Goal: Information Seeking & Learning: Learn about a topic

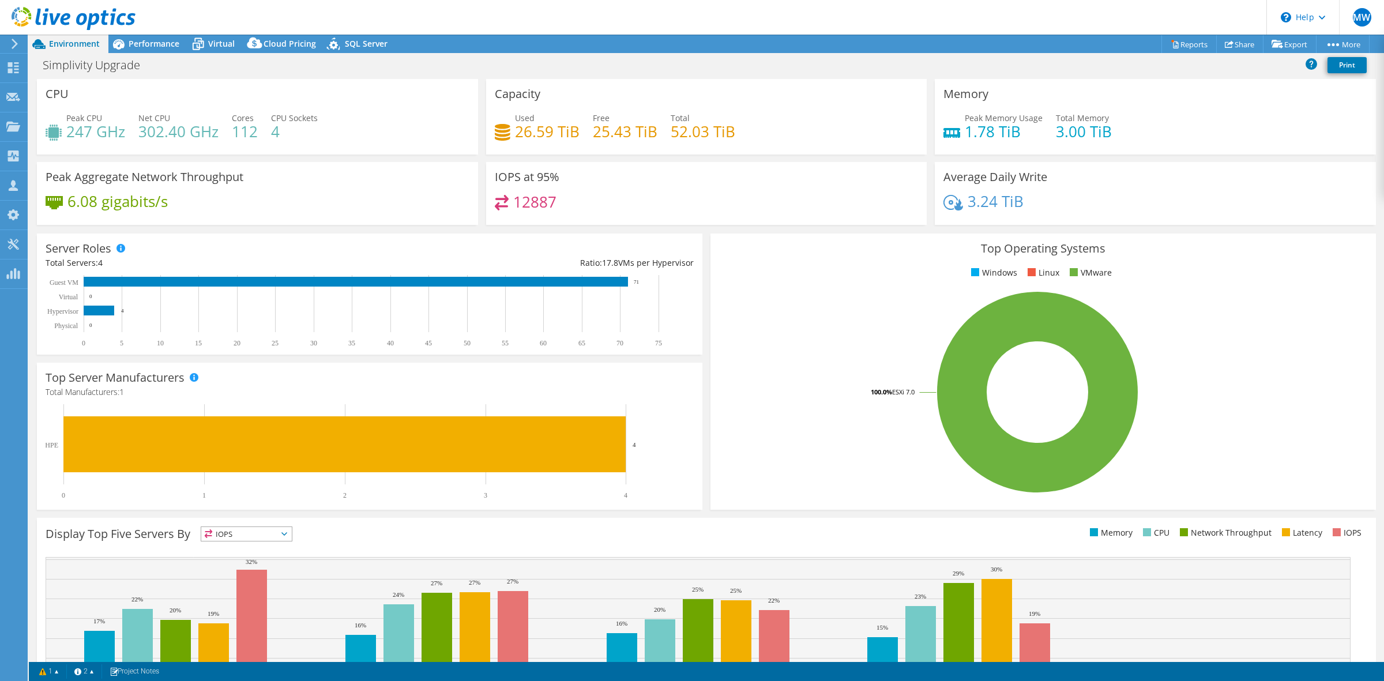
select select "USD"
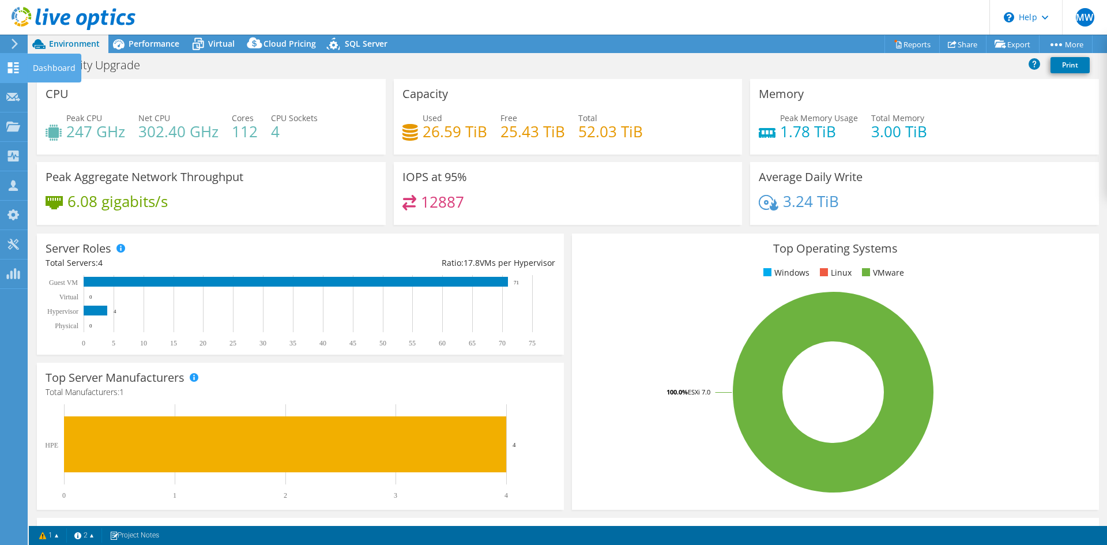
click at [15, 68] on icon at bounding box center [13, 67] width 14 height 11
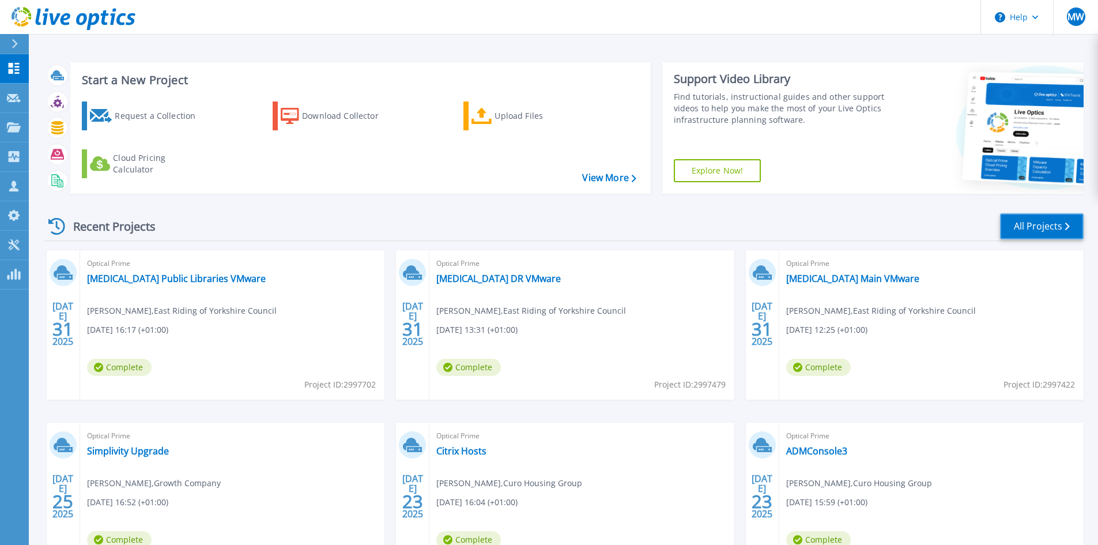
click at [1056, 228] on link "All Projects" at bounding box center [1042, 226] width 84 height 26
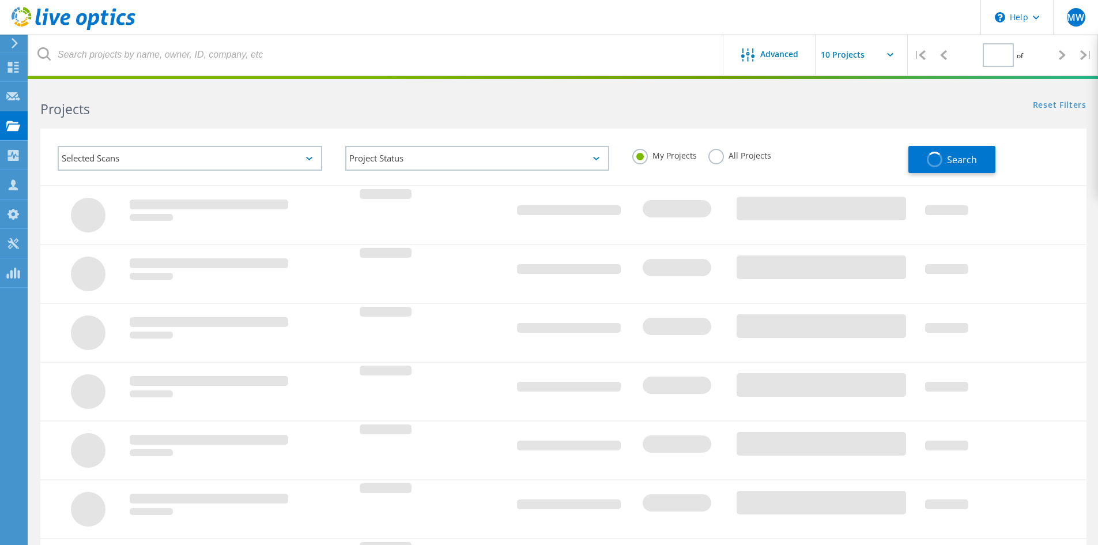
type input "1"
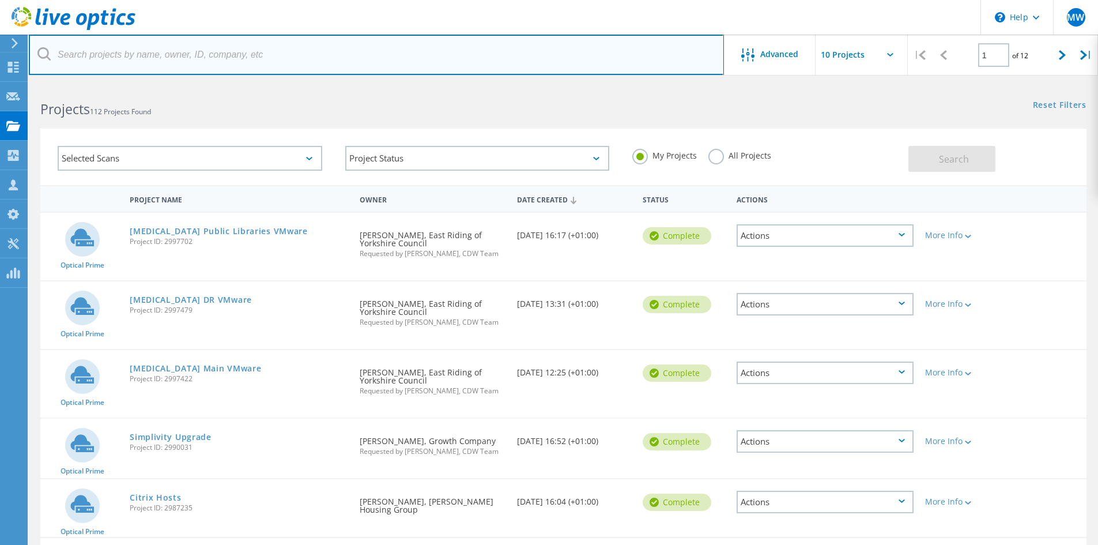
click at [150, 64] on input "text" at bounding box center [376, 55] width 695 height 40
paste input "2745510"
type input "2745510"
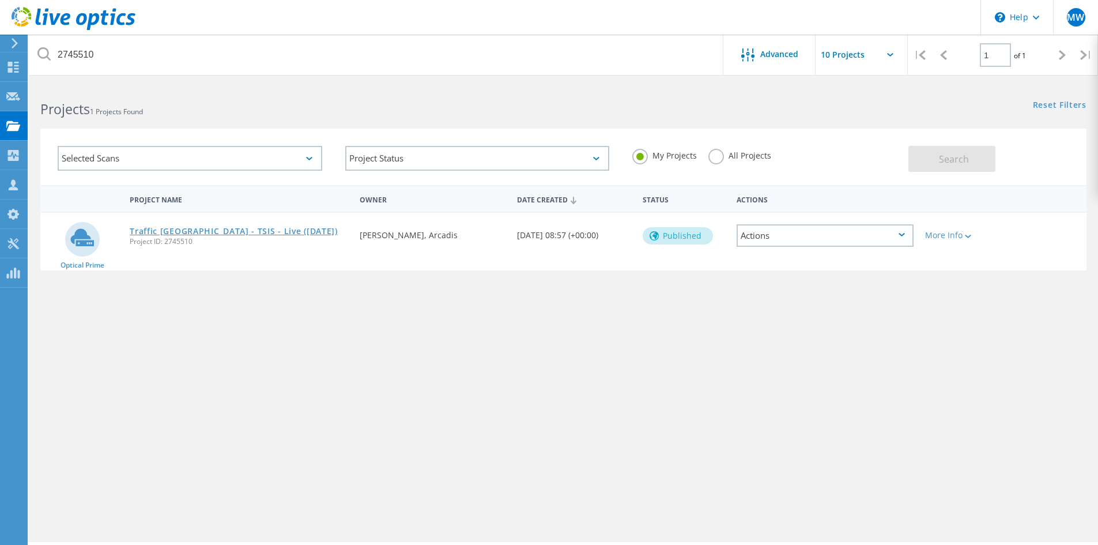
click at [240, 229] on link "Traffic Scotland - TSIS - Live (Nov 2024)" at bounding box center [234, 231] width 208 height 8
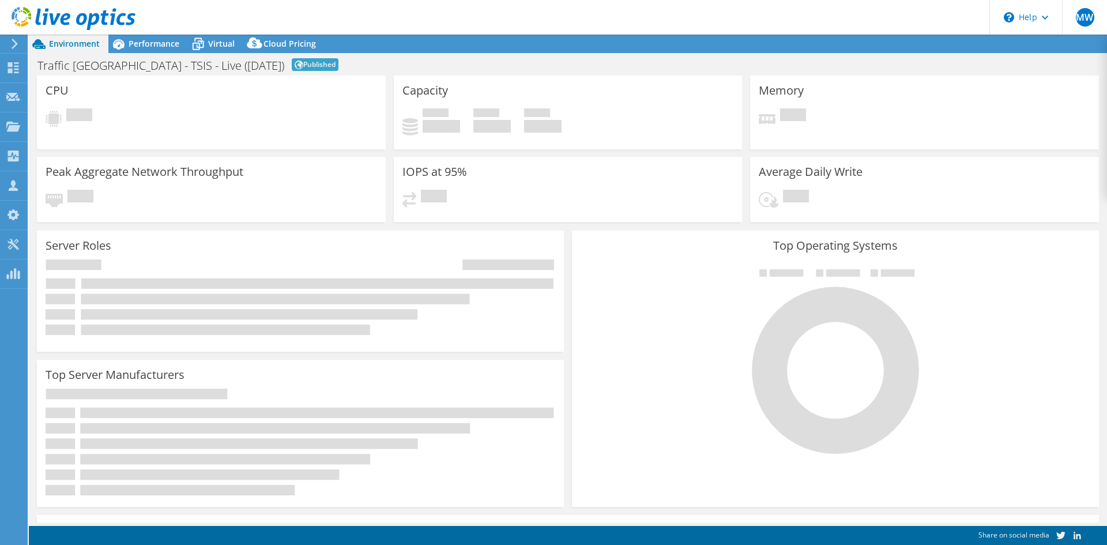
select select "EULondon"
select select "GBP"
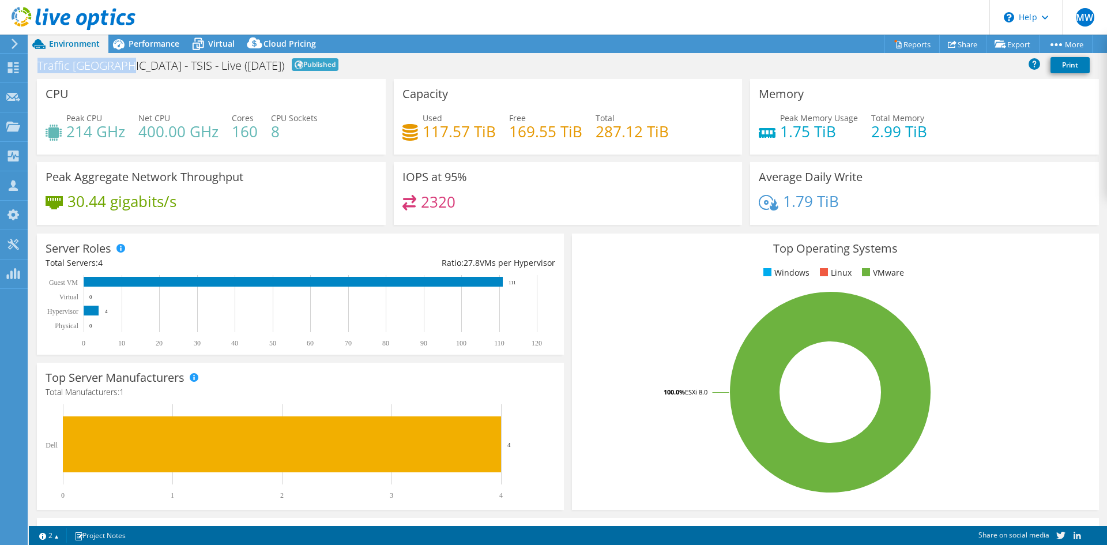
drag, startPoint x: 119, startPoint y: 65, endPoint x: 35, endPoint y: 66, distance: 83.6
click at [35, 66] on div "Traffic Scotland - TSIS - Live (Nov 2024) Published Print" at bounding box center [568, 64] width 1078 height 21
click at [133, 45] on span "Performance" at bounding box center [154, 43] width 51 height 11
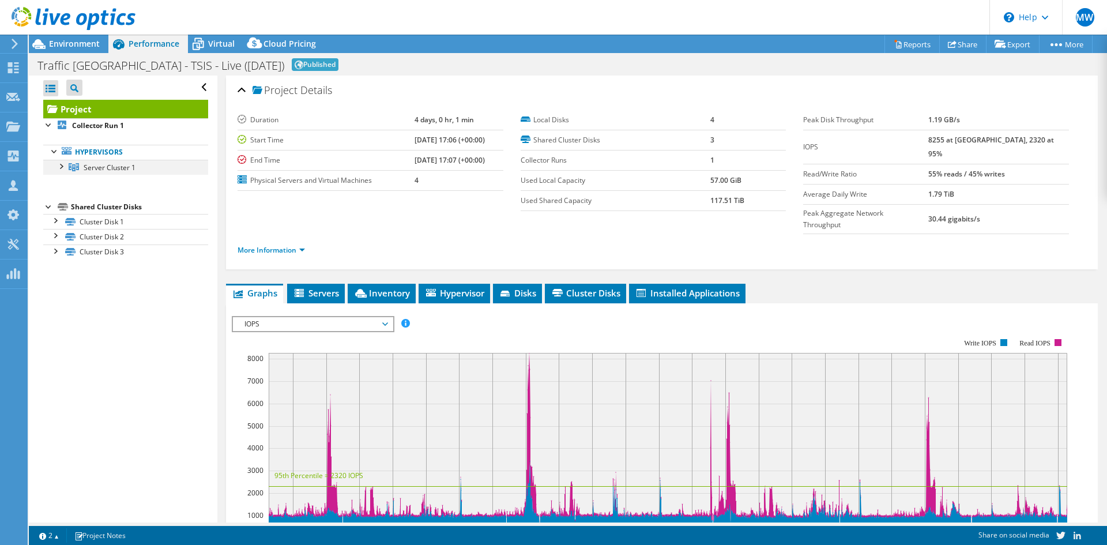
click at [65, 165] on div at bounding box center [61, 166] width 12 height 12
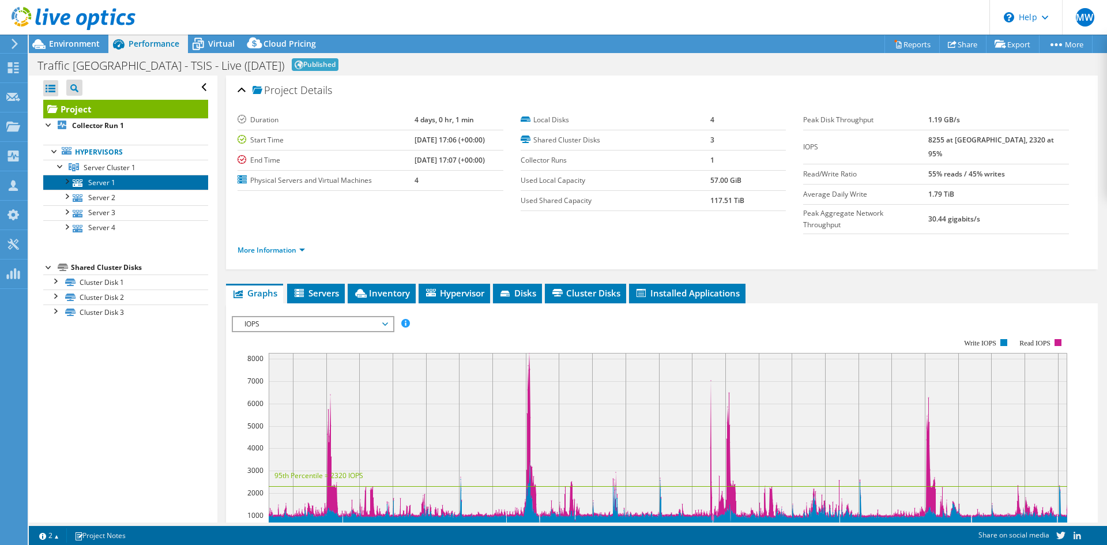
click at [94, 182] on link "Server 1" at bounding box center [125, 182] width 165 height 15
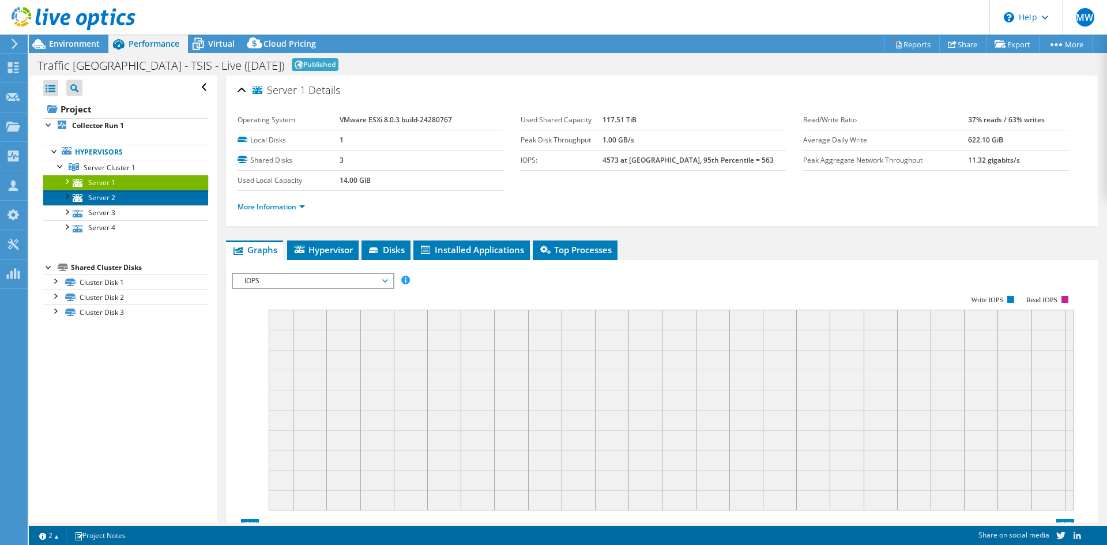
click at [104, 198] on link "Server 2" at bounding box center [125, 197] width 165 height 15
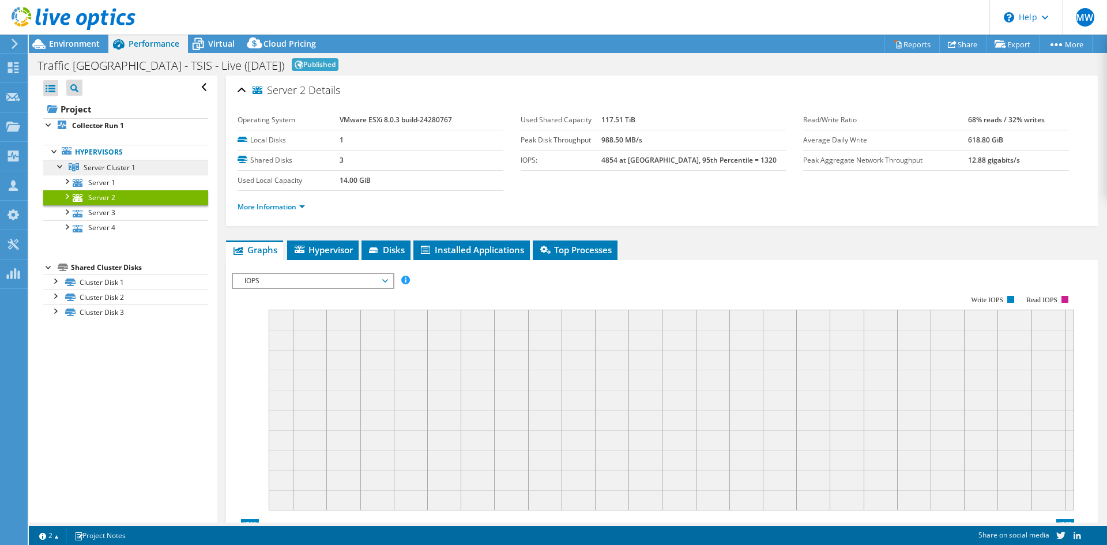
click at [108, 169] on span "Server Cluster 1" at bounding box center [110, 168] width 52 height 10
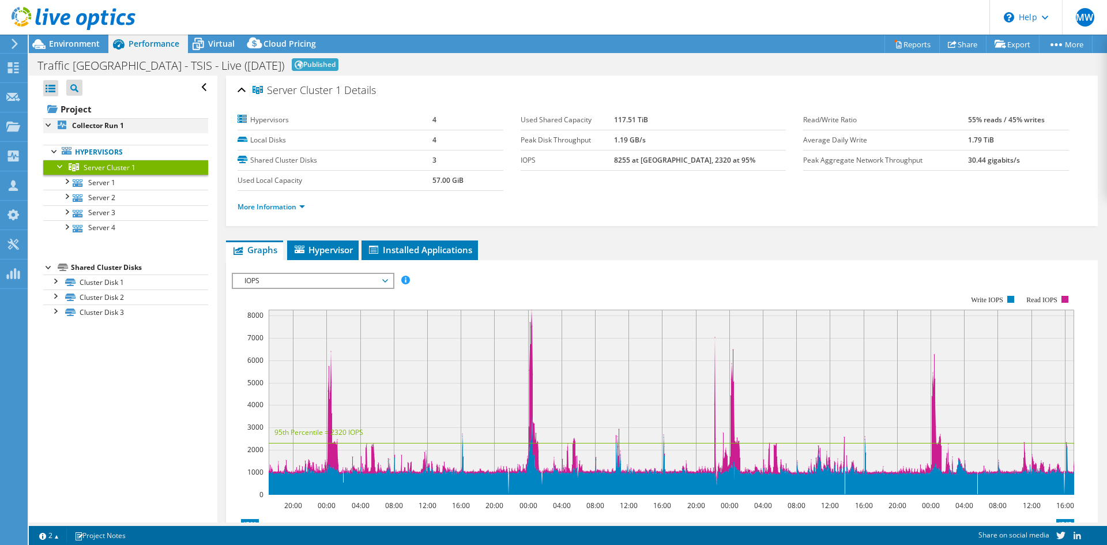
click at [49, 124] on div at bounding box center [49, 124] width 12 height 12
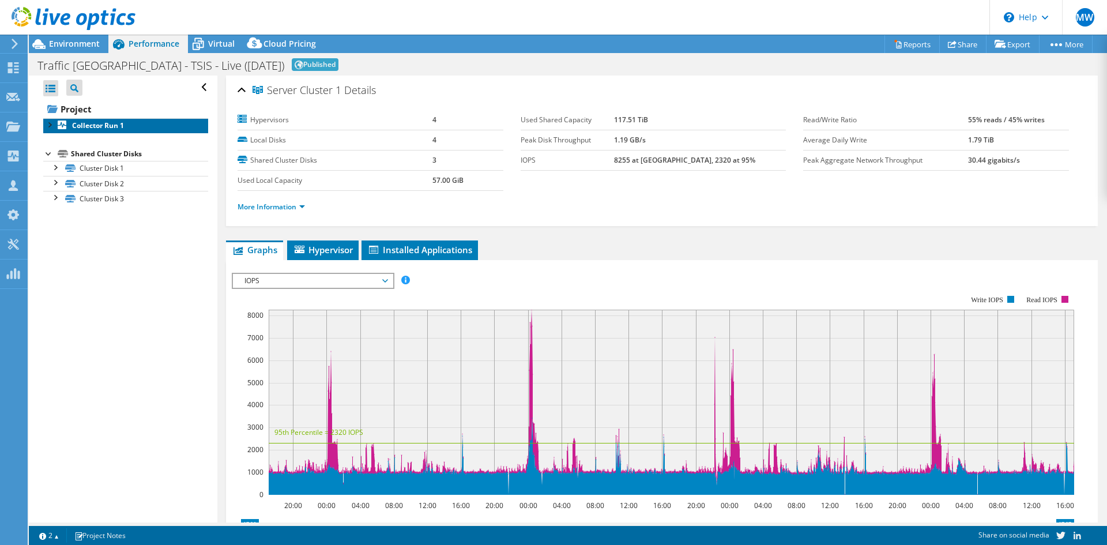
click at [95, 130] on b "Collector Run 1" at bounding box center [98, 125] width 52 height 10
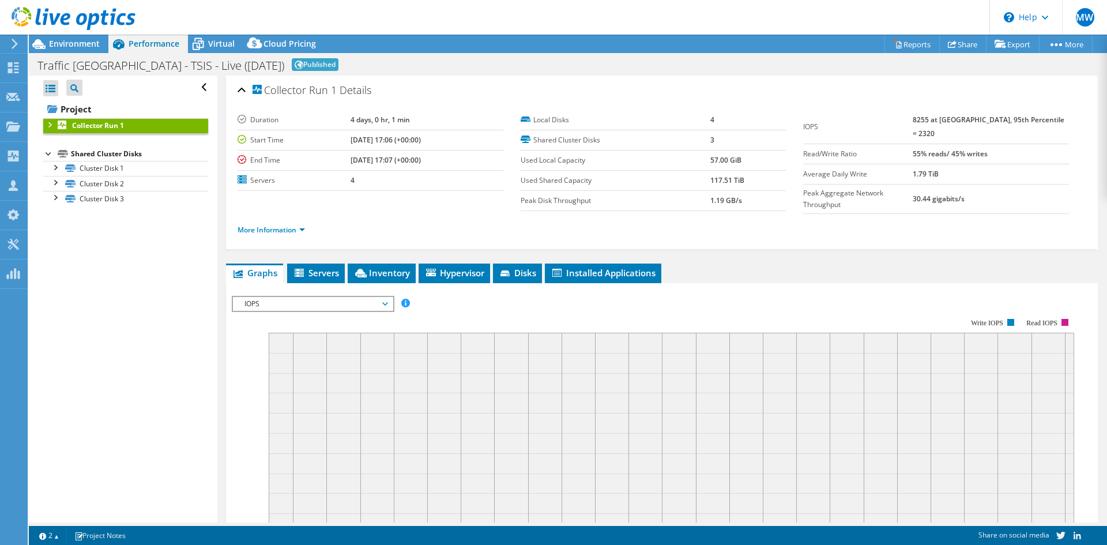
click at [52, 125] on div at bounding box center [49, 124] width 12 height 12
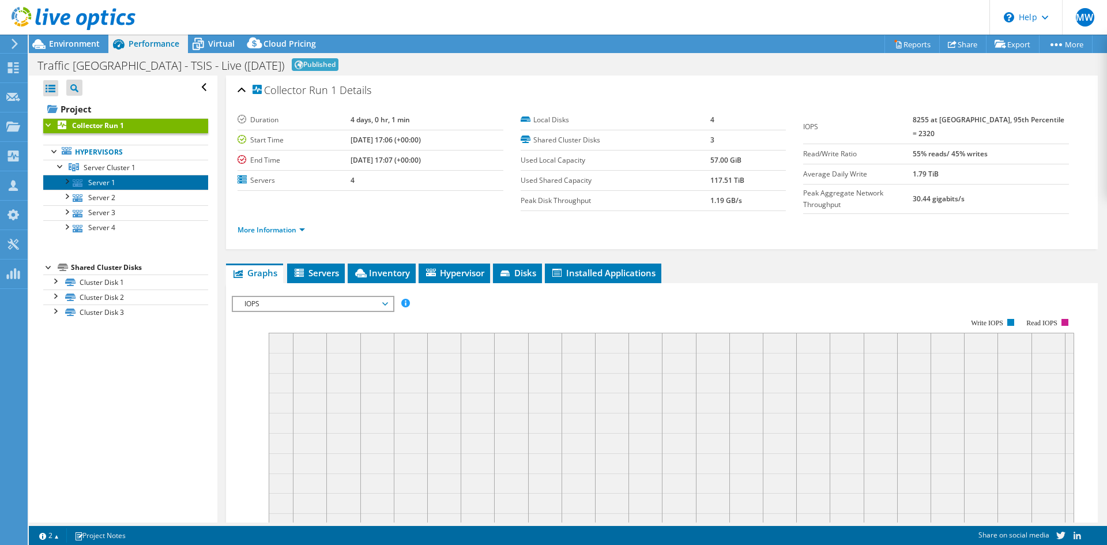
click at [102, 179] on link "Server 1" at bounding box center [125, 182] width 165 height 15
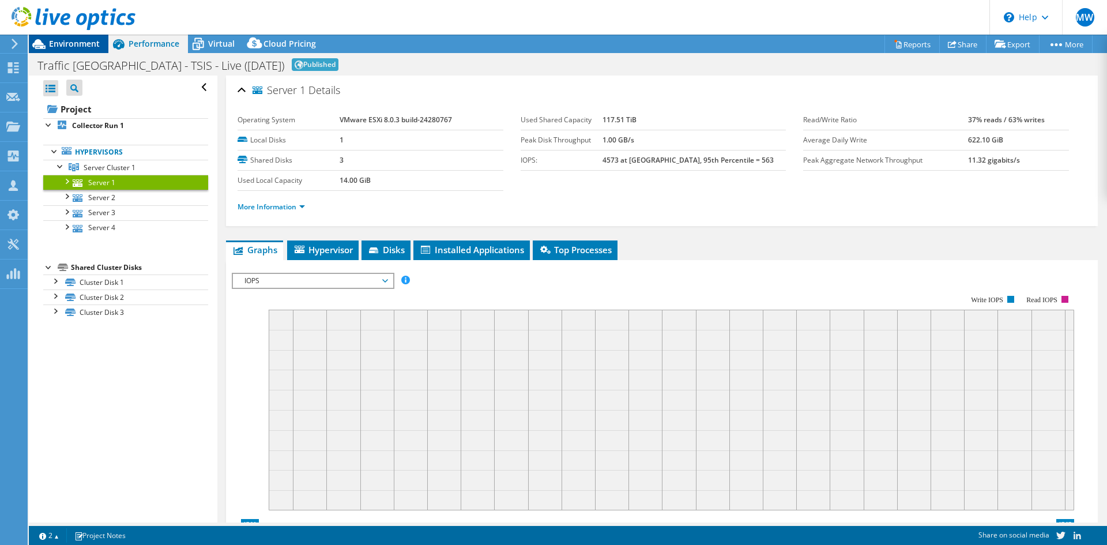
click at [86, 50] on div "Environment" at bounding box center [69, 44] width 80 height 18
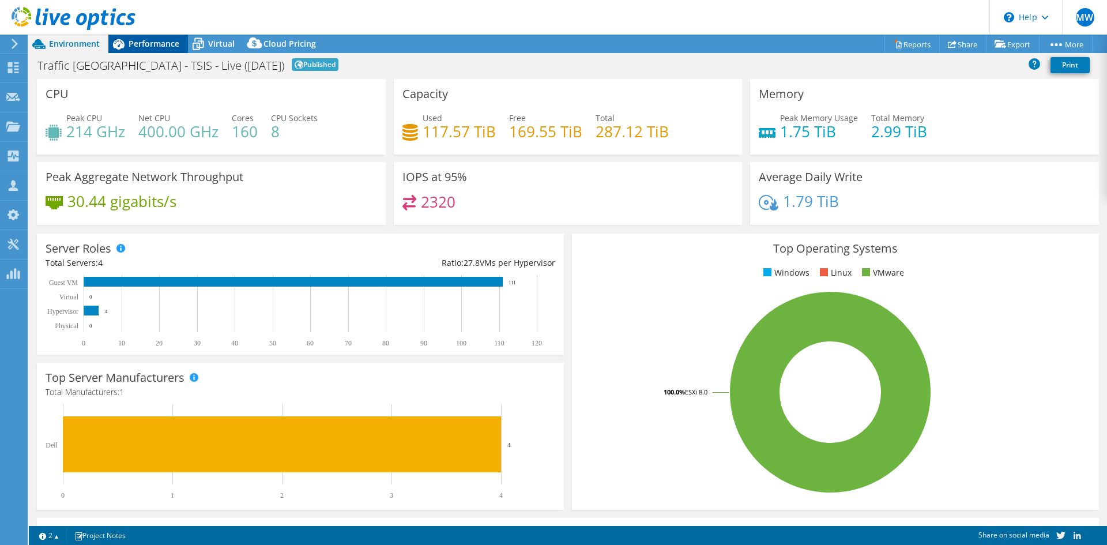
click at [157, 48] on span "Performance" at bounding box center [154, 43] width 51 height 11
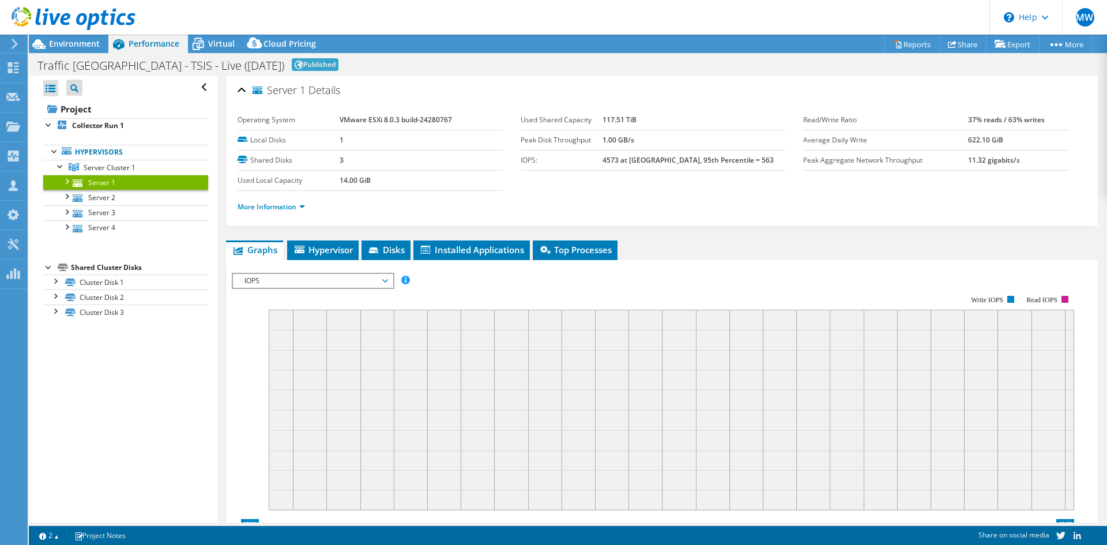
click at [292, 65] on span "Published" at bounding box center [315, 64] width 47 height 13
click at [218, 43] on span "Virtual" at bounding box center [221, 43] width 27 height 11
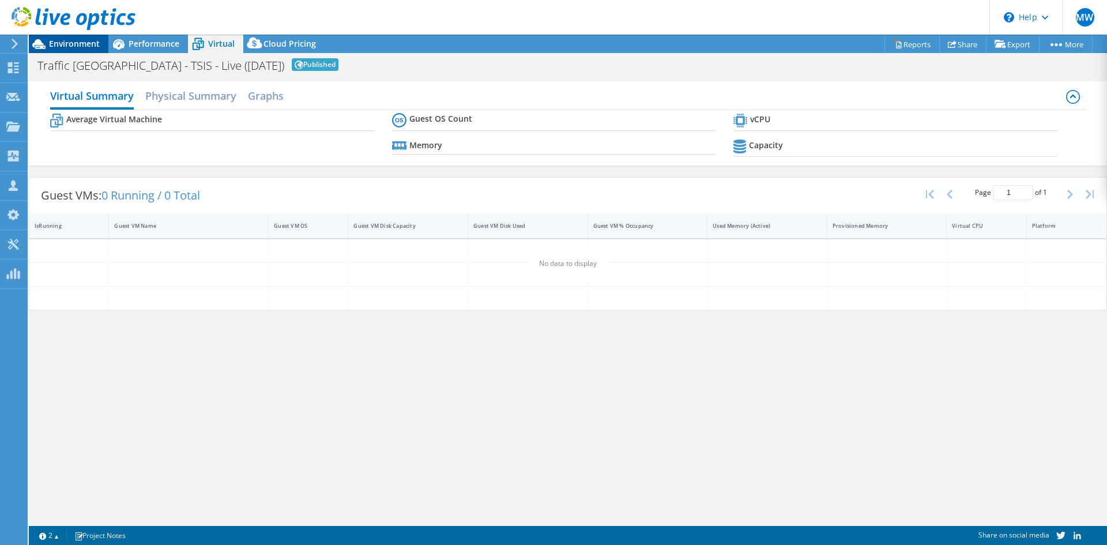
click at [62, 44] on span "Environment" at bounding box center [74, 43] width 51 height 11
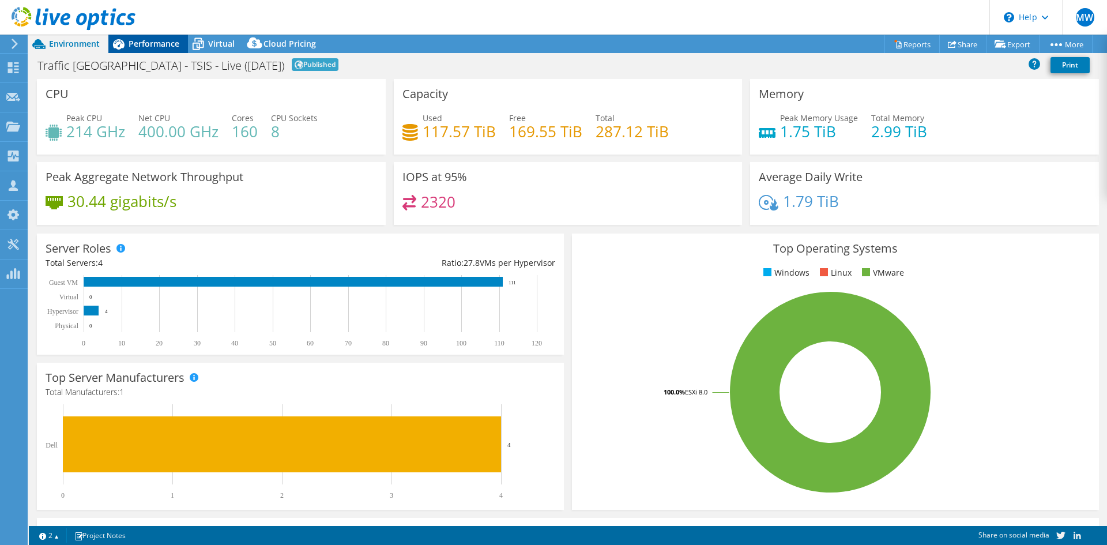
click at [140, 39] on span "Performance" at bounding box center [154, 43] width 51 height 11
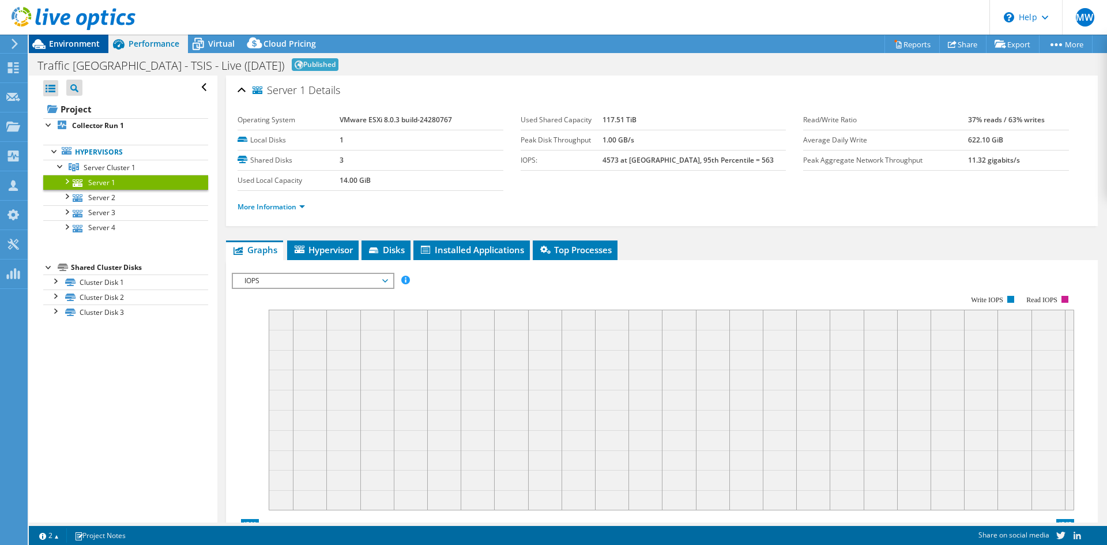
click at [86, 42] on span "Environment" at bounding box center [74, 43] width 51 height 11
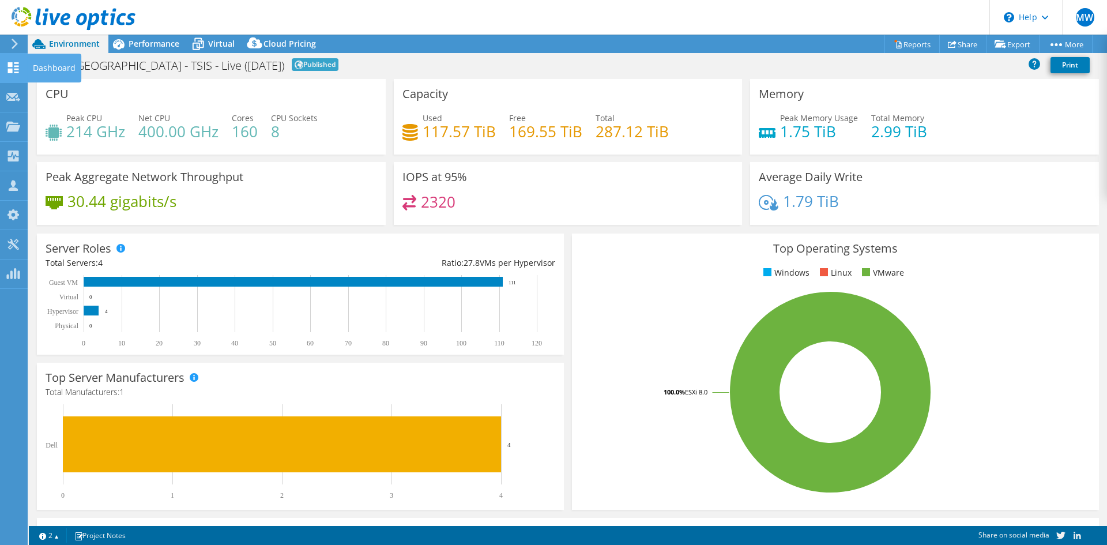
click at [16, 69] on use at bounding box center [13, 67] width 11 height 11
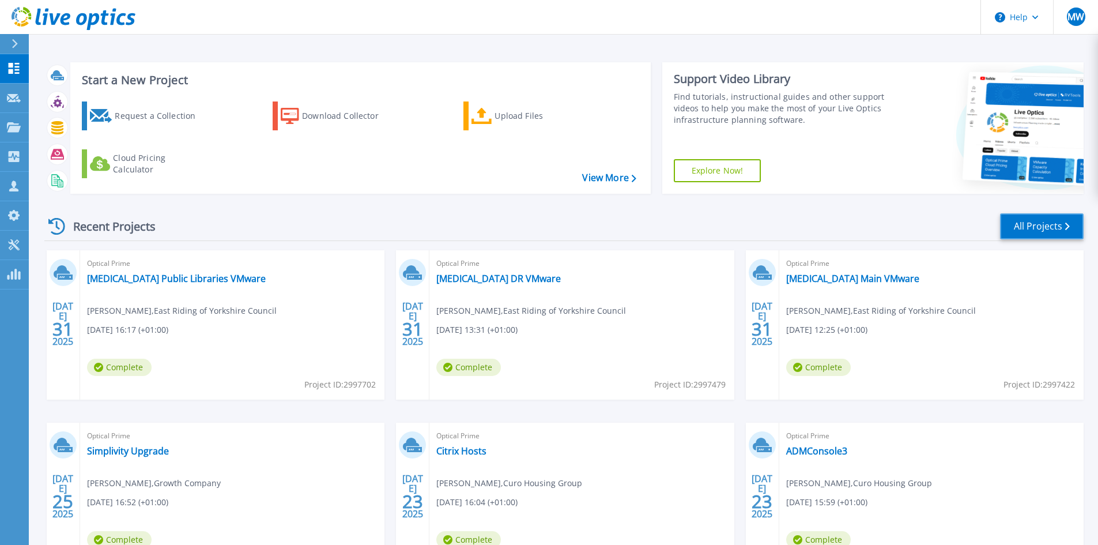
click at [1042, 223] on link "All Projects" at bounding box center [1042, 226] width 84 height 26
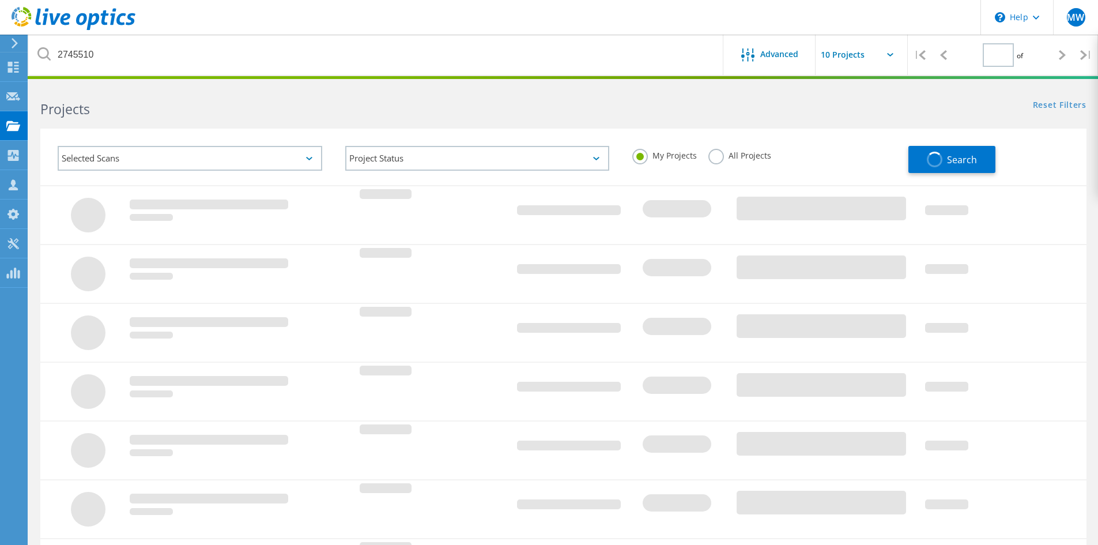
type input "1"
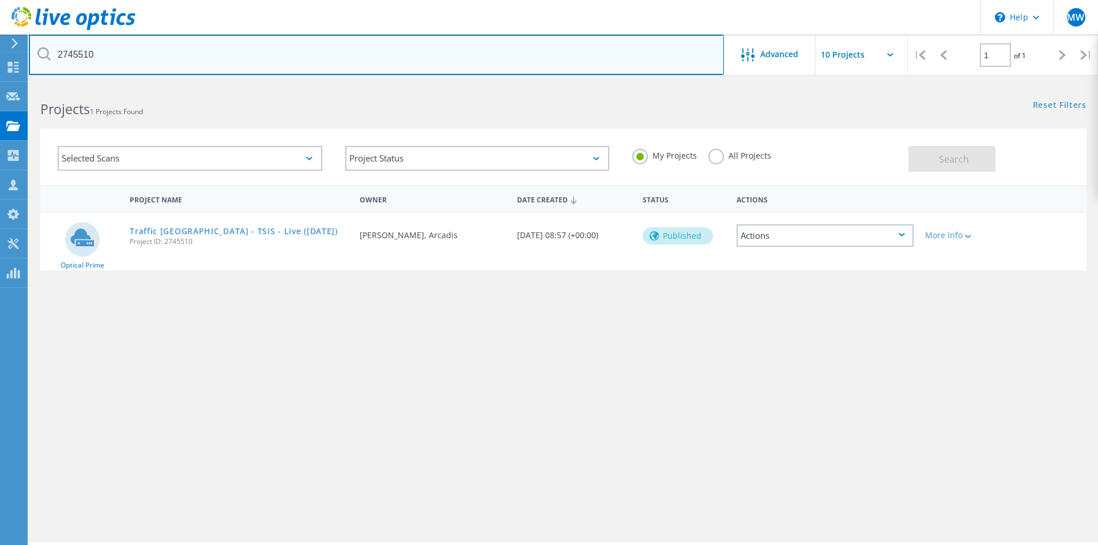
click at [154, 56] on input "2745510" at bounding box center [376, 55] width 695 height 40
click at [153, 55] on input "2745510" at bounding box center [376, 55] width 695 height 40
type input "TRAFFIC"
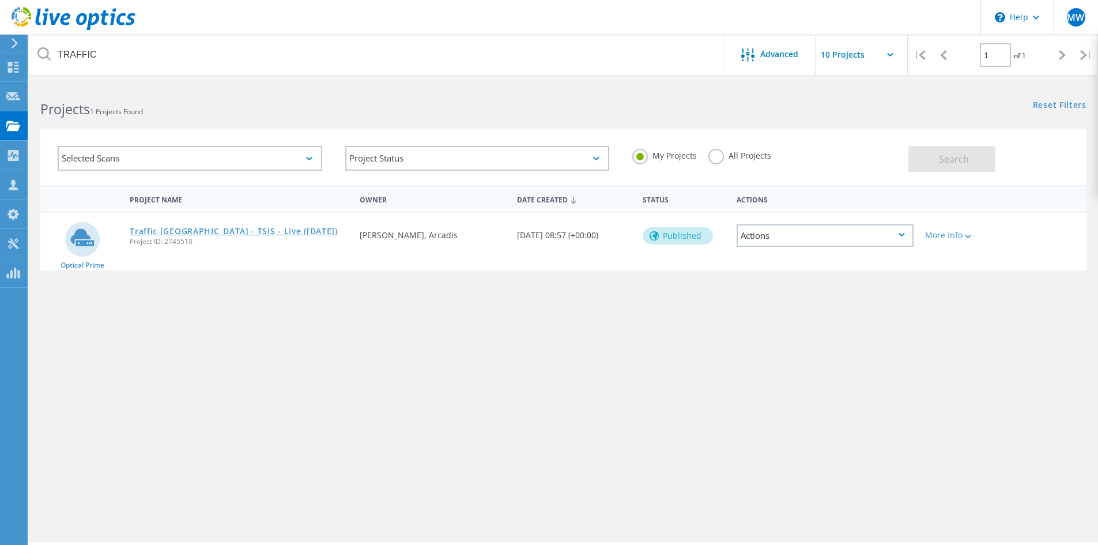
click at [240, 227] on link "Traffic [GEOGRAPHIC_DATA] - TSIS - Live ([DATE])" at bounding box center [234, 231] width 208 height 8
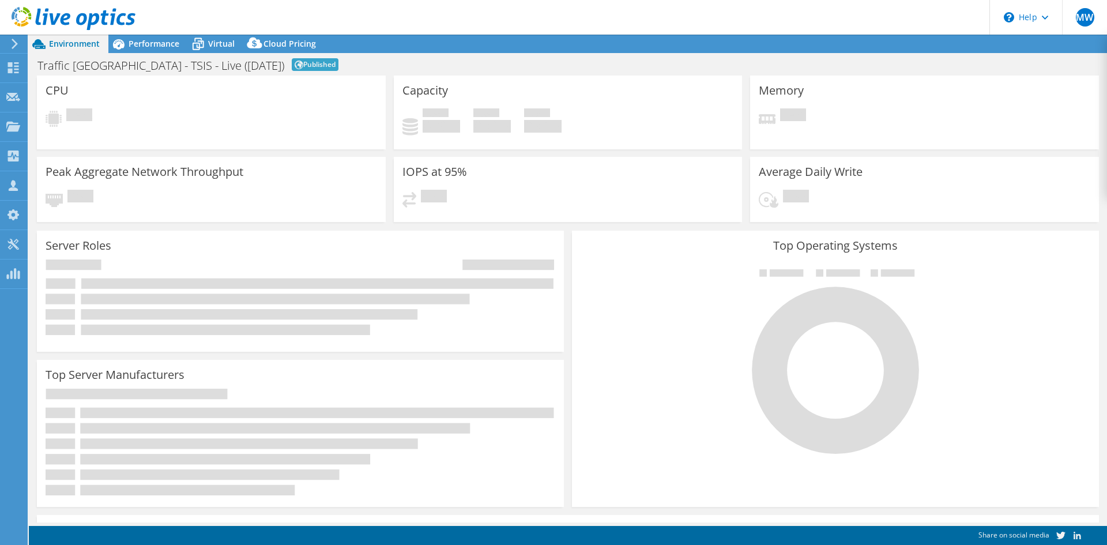
select select "EULondon"
select select "GBP"
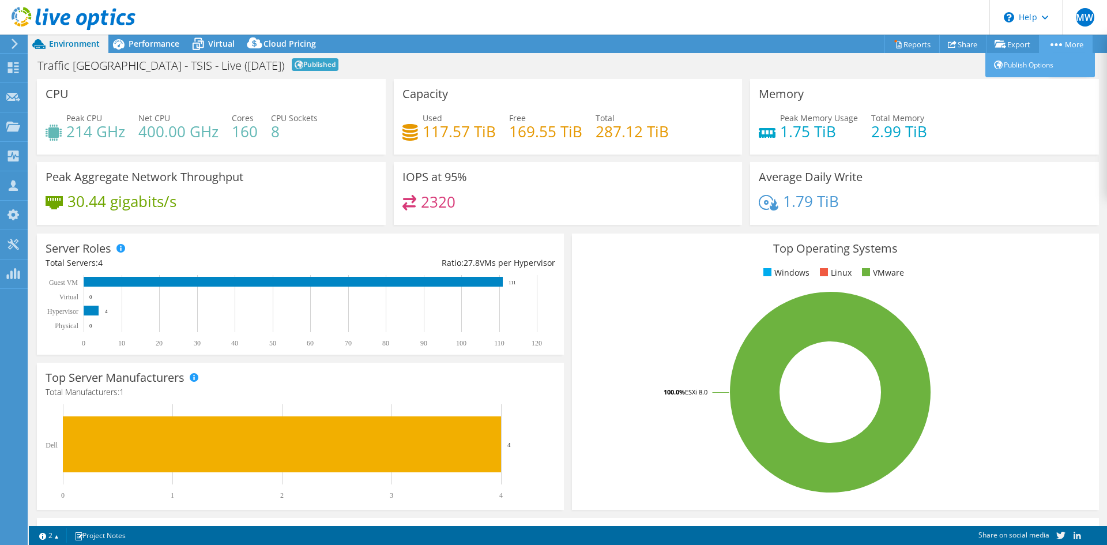
click at [1063, 40] on link "More" at bounding box center [1066, 44] width 54 height 18
click at [908, 46] on link "Reports" at bounding box center [911, 44] width 55 height 18
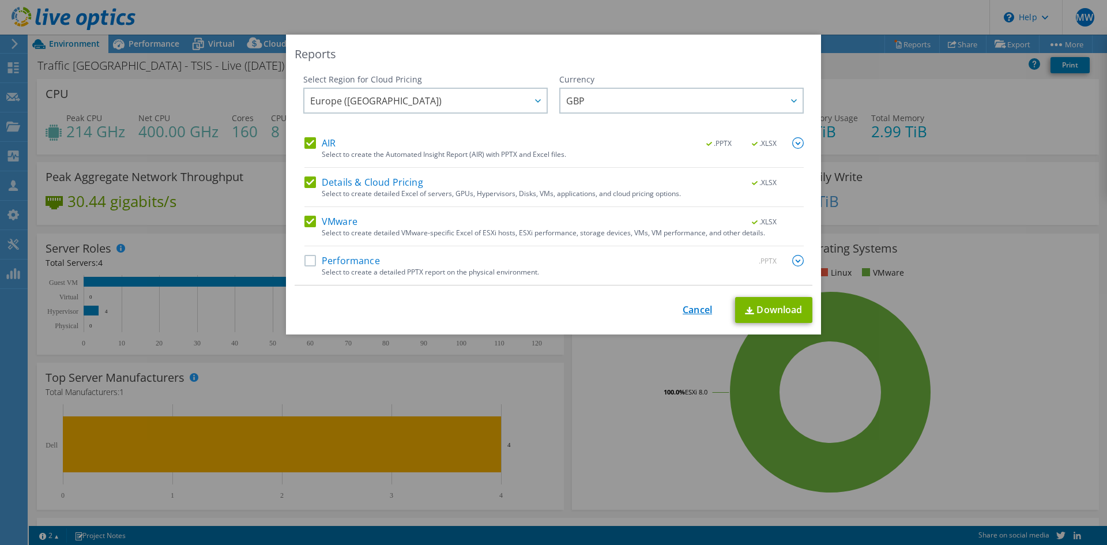
click at [692, 310] on link "Cancel" at bounding box center [697, 309] width 29 height 11
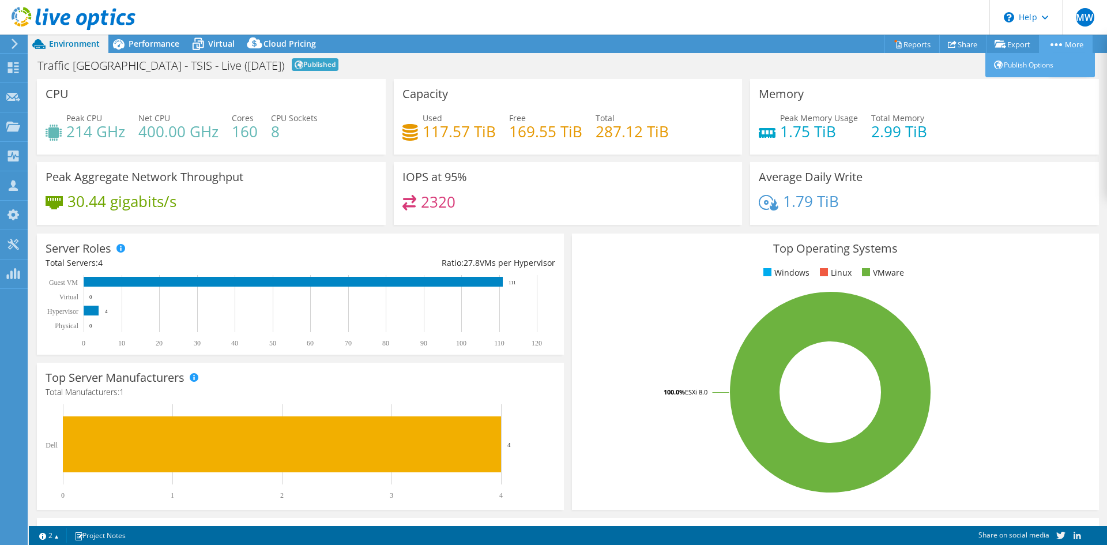
click at [1069, 42] on link "More" at bounding box center [1066, 44] width 54 height 18
click at [1037, 59] on icon at bounding box center [1034, 64] width 12 height 12
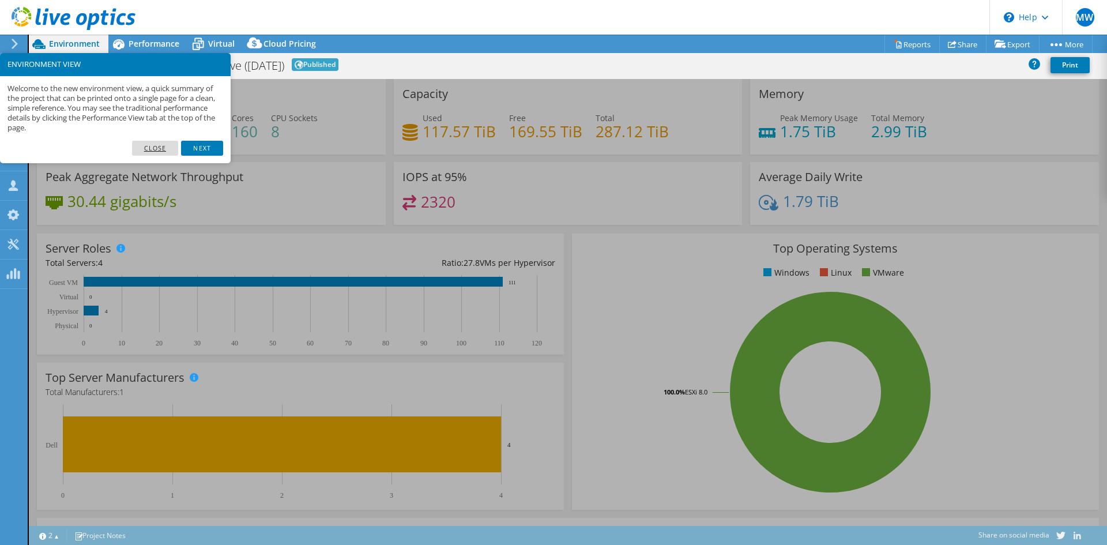
click at [165, 148] on link "Close" at bounding box center [155, 148] width 47 height 15
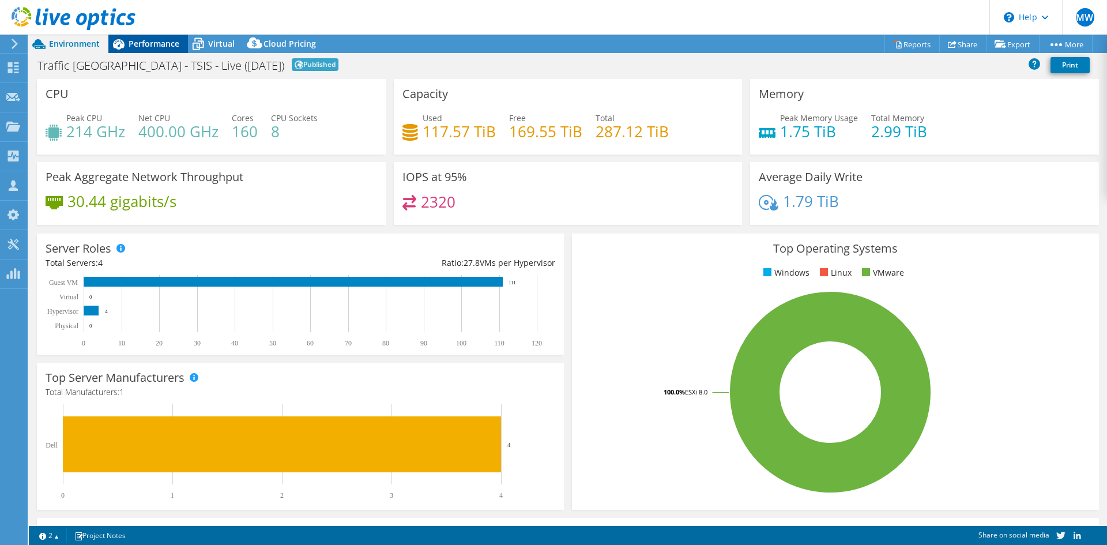
click at [140, 37] on div "Performance" at bounding box center [148, 44] width 80 height 18
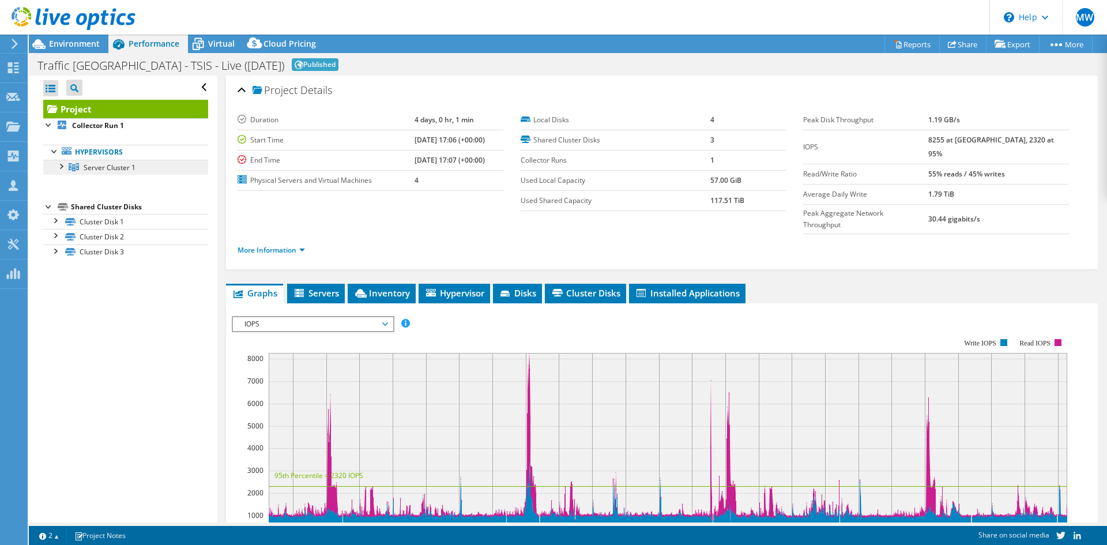
click at [91, 166] on span "Server Cluster 1" at bounding box center [110, 168] width 52 height 10
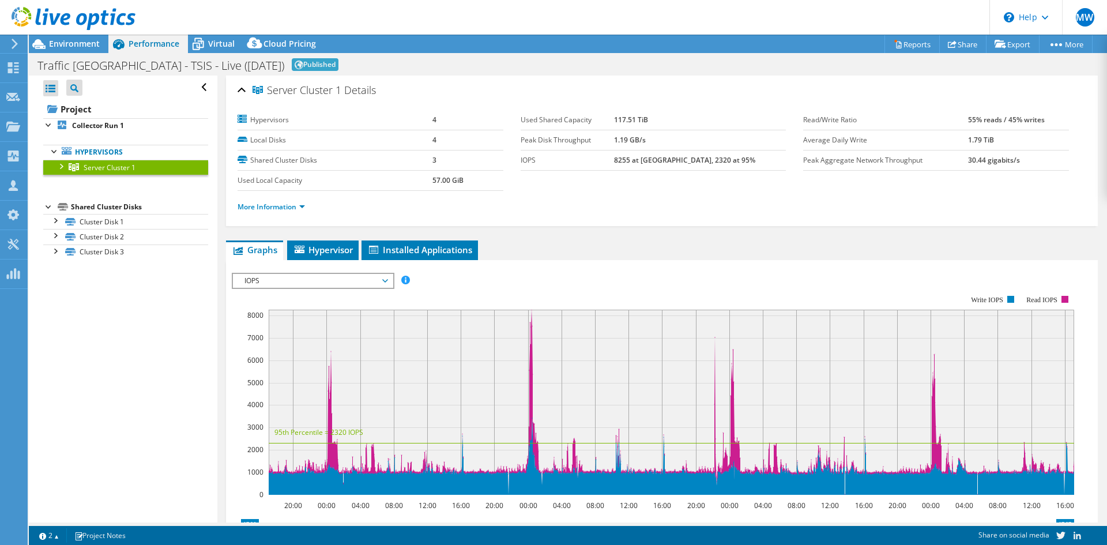
click at [63, 167] on div at bounding box center [61, 166] width 12 height 12
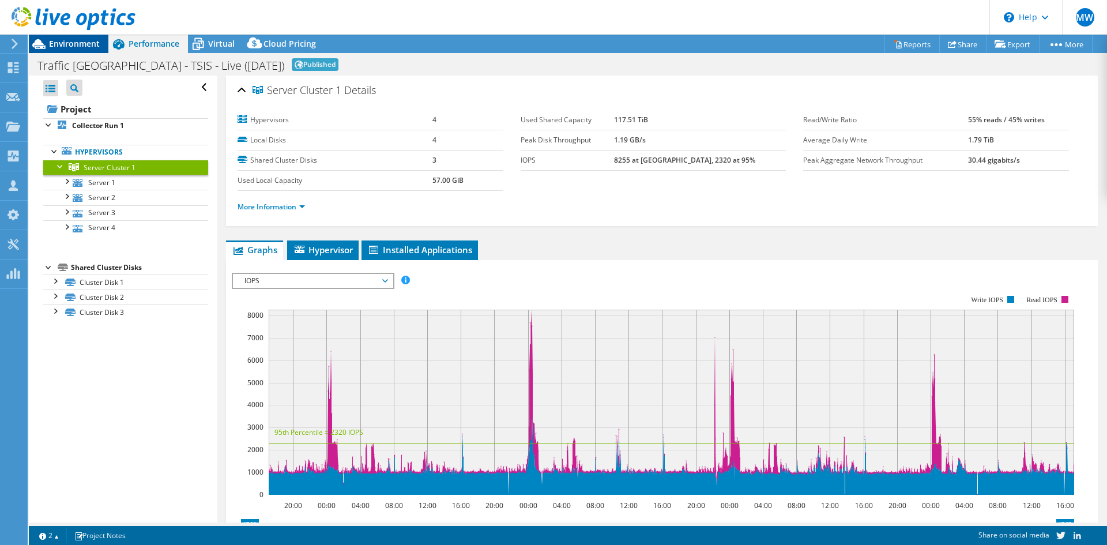
click at [67, 50] on div "Environment" at bounding box center [69, 44] width 80 height 18
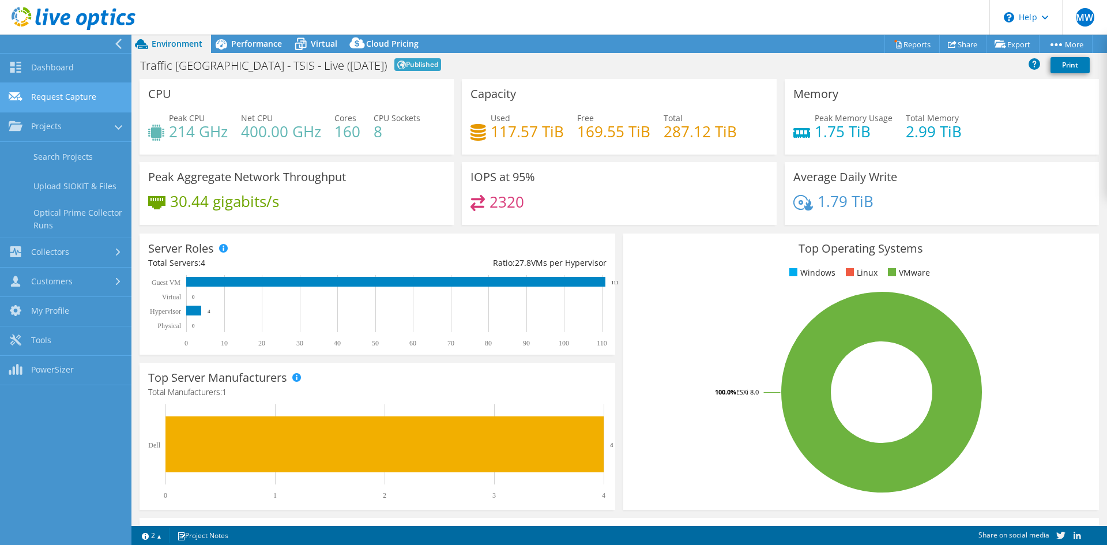
click at [83, 98] on link "Request Capture" at bounding box center [65, 97] width 131 height 29
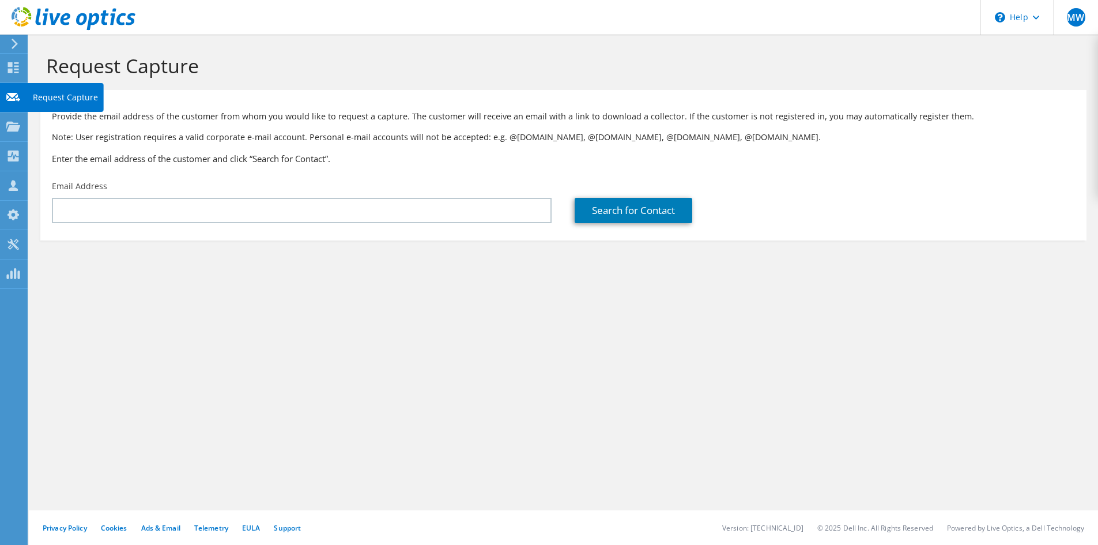
click at [9, 96] on icon at bounding box center [13, 97] width 14 height 11
click at [17, 242] on use at bounding box center [12, 244] width 11 height 11
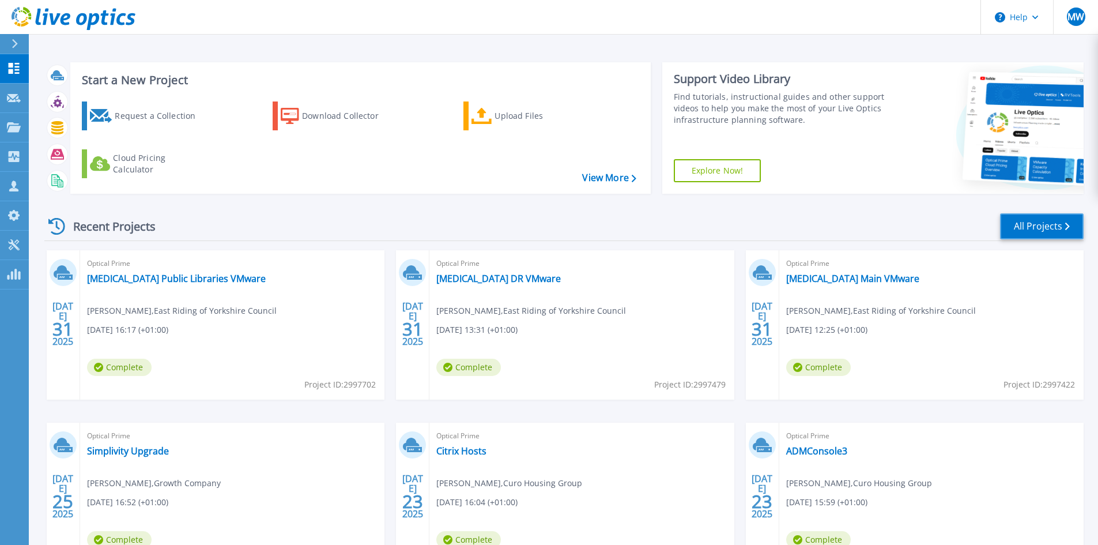
click at [1044, 227] on link "All Projects" at bounding box center [1042, 226] width 84 height 26
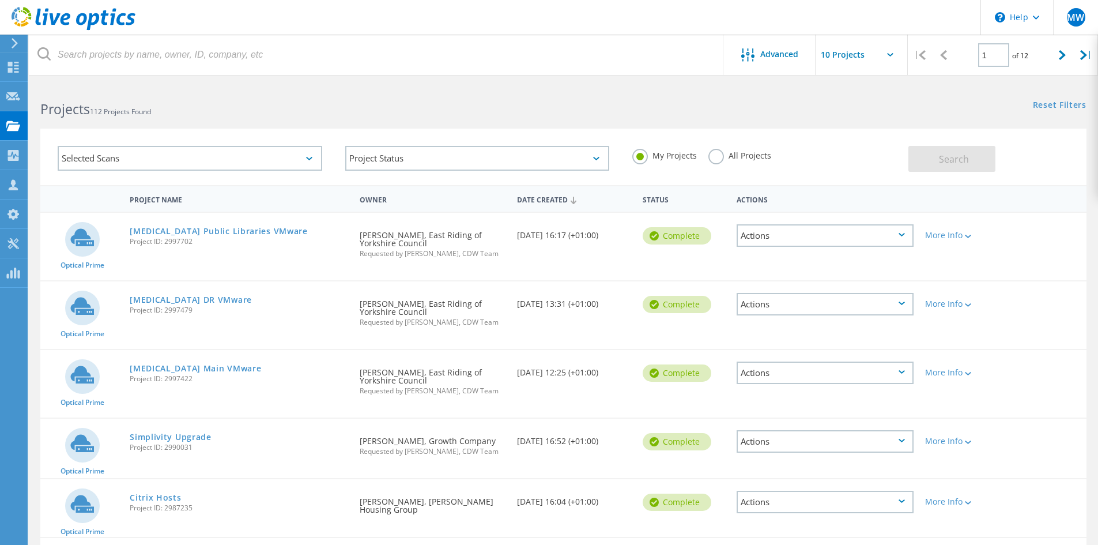
click at [900, 231] on div "Actions" at bounding box center [825, 235] width 177 height 22
click at [978, 276] on div "Optical Prime [MEDICAL_DATA] Public Libraries VMware Project ID: 2997702 Reques…" at bounding box center [563, 246] width 1046 height 67
click at [717, 158] on label "All Projects" at bounding box center [740, 154] width 63 height 11
click at [0, 0] on input "All Projects" at bounding box center [0, 0] width 0 height 0
click at [632, 158] on label "My Projects" at bounding box center [664, 154] width 65 height 11
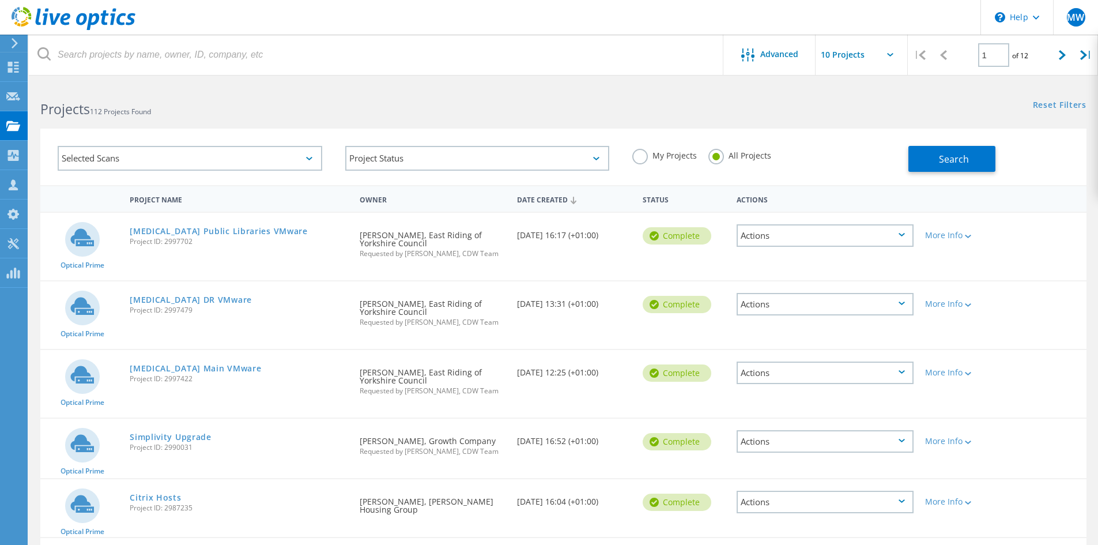
click at [0, 0] on input "My Projects" at bounding box center [0, 0] width 0 height 0
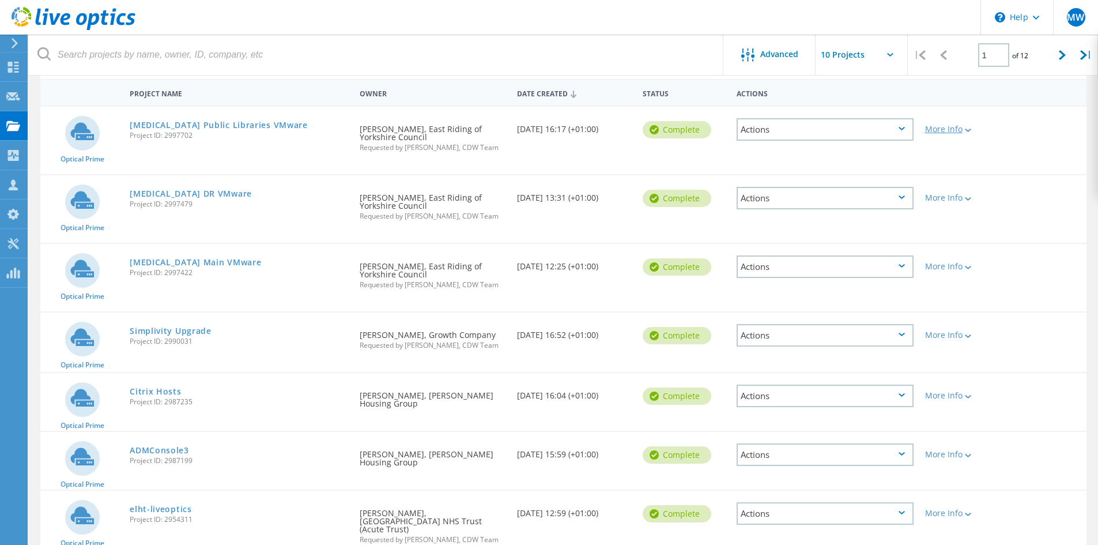
scroll to position [16, 0]
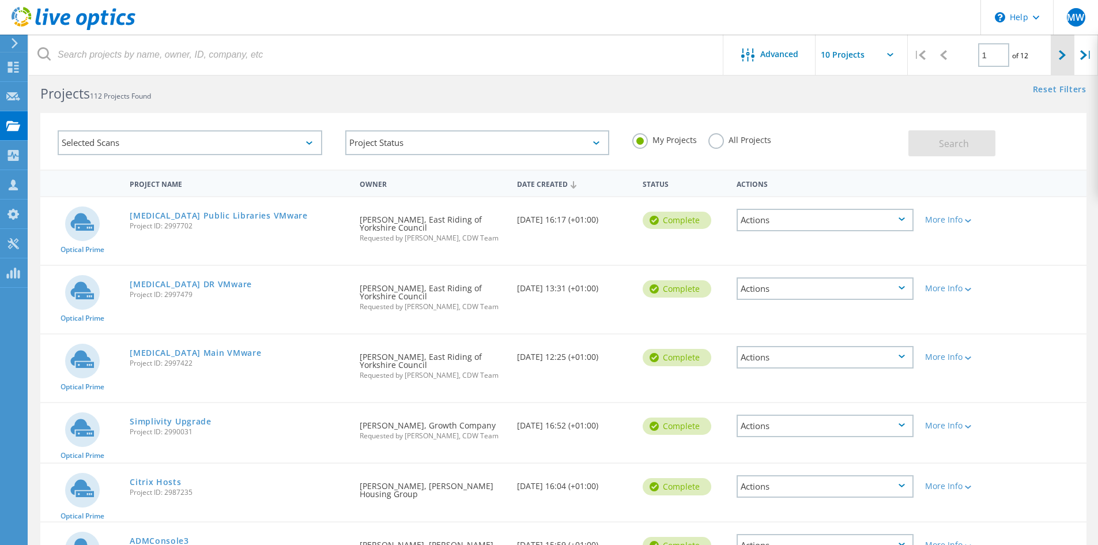
click at [1057, 58] on div at bounding box center [1063, 55] width 24 height 41
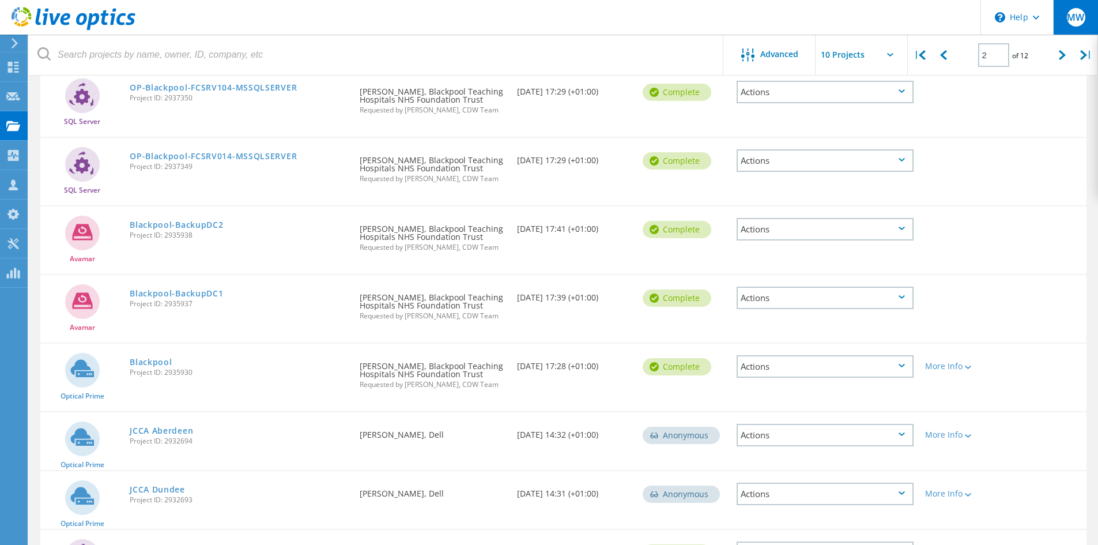
scroll to position [86, 0]
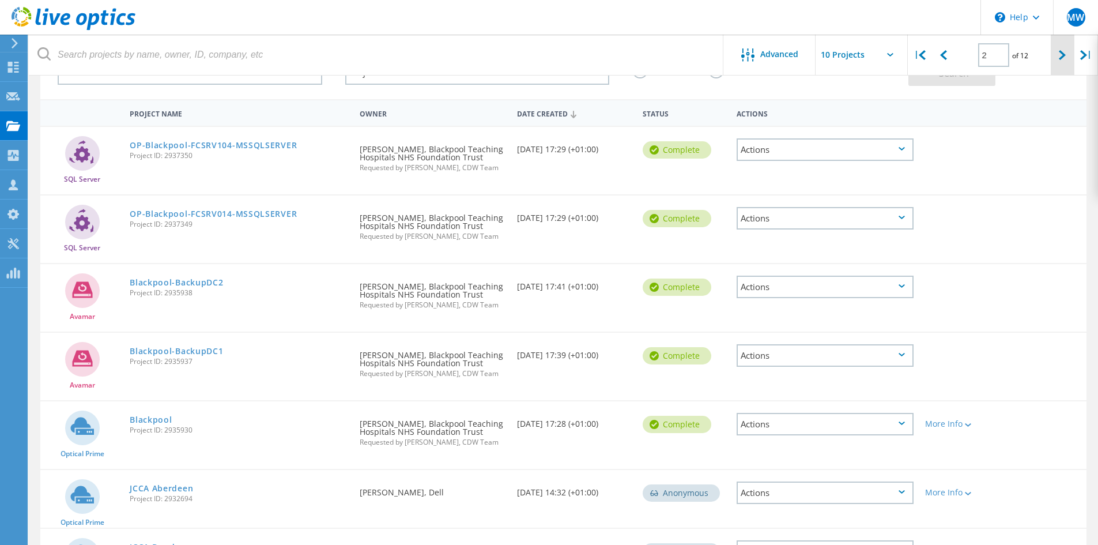
click at [1063, 55] on icon at bounding box center [1062, 55] width 7 height 10
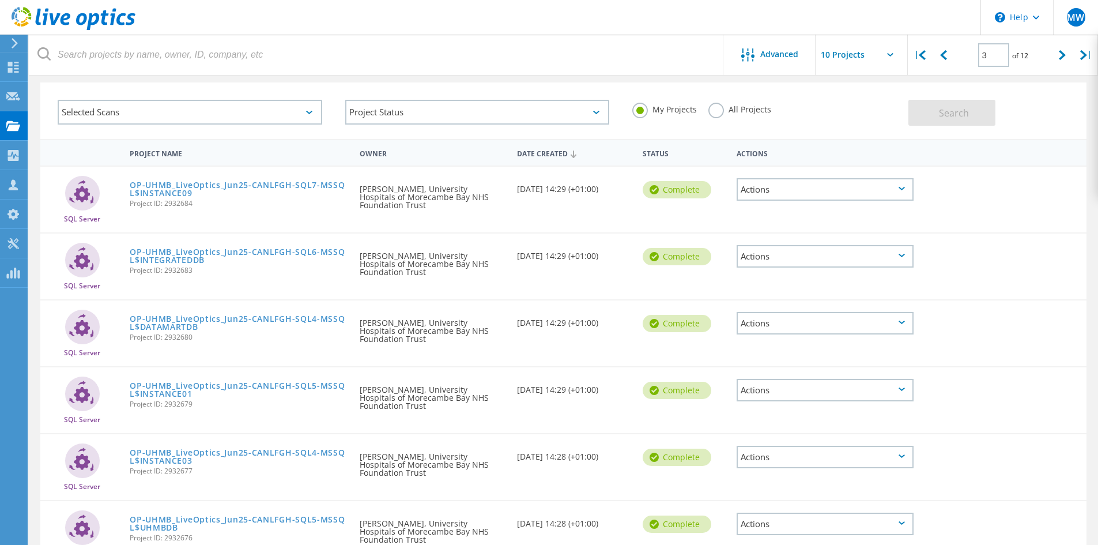
scroll to position [0, 0]
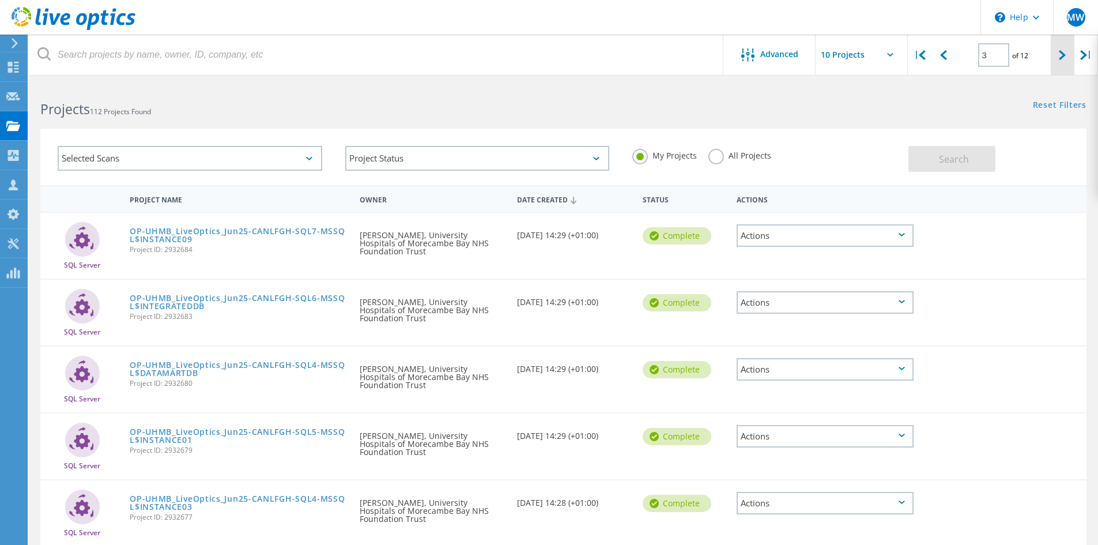
click at [1057, 54] on div at bounding box center [1063, 55] width 24 height 41
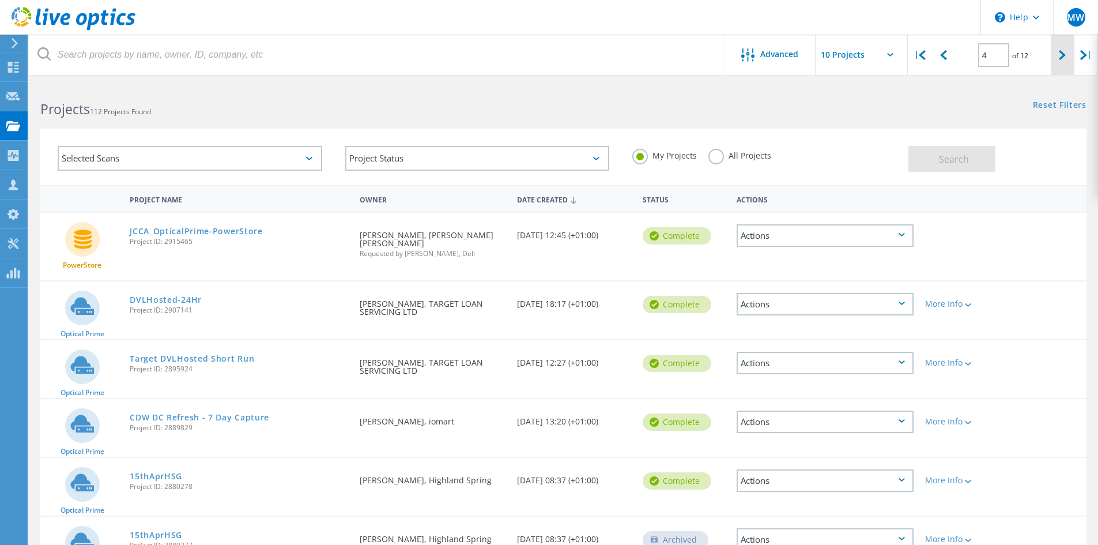
click at [1063, 56] on icon at bounding box center [1062, 55] width 7 height 10
type input "5"
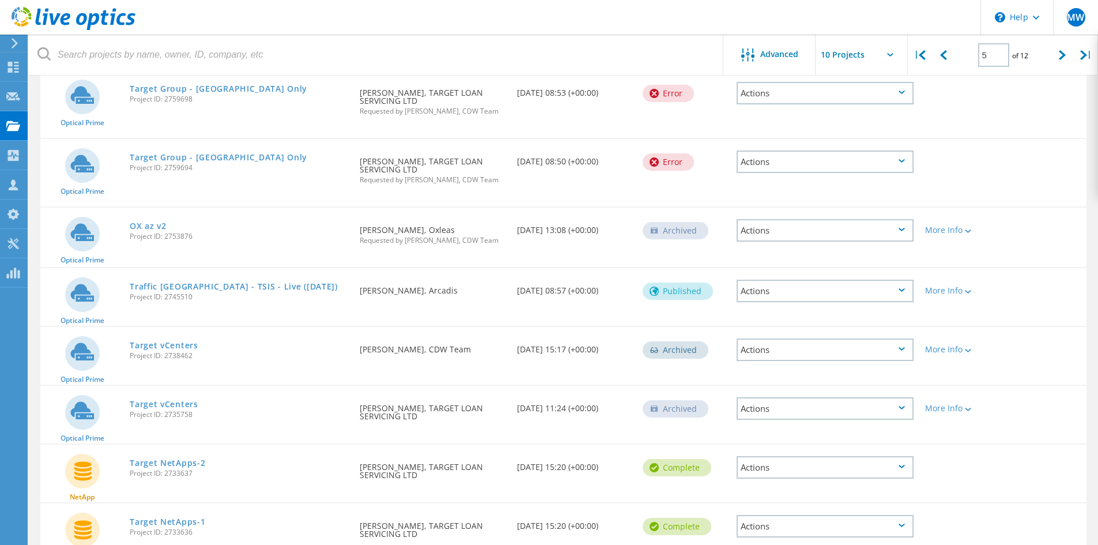
scroll to position [231, 0]
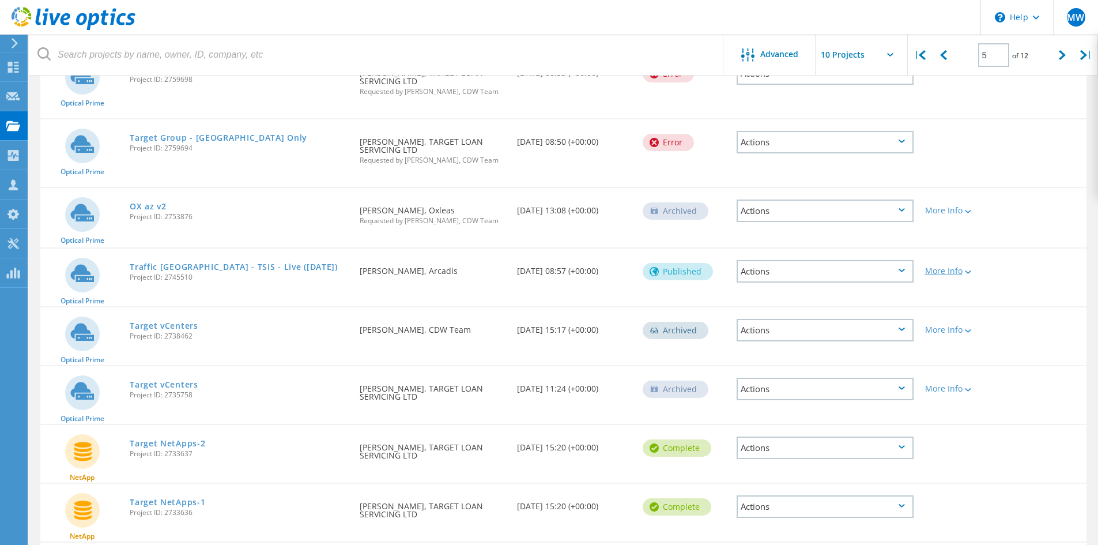
click at [963, 268] on div "More Info" at bounding box center [961, 271] width 72 height 8
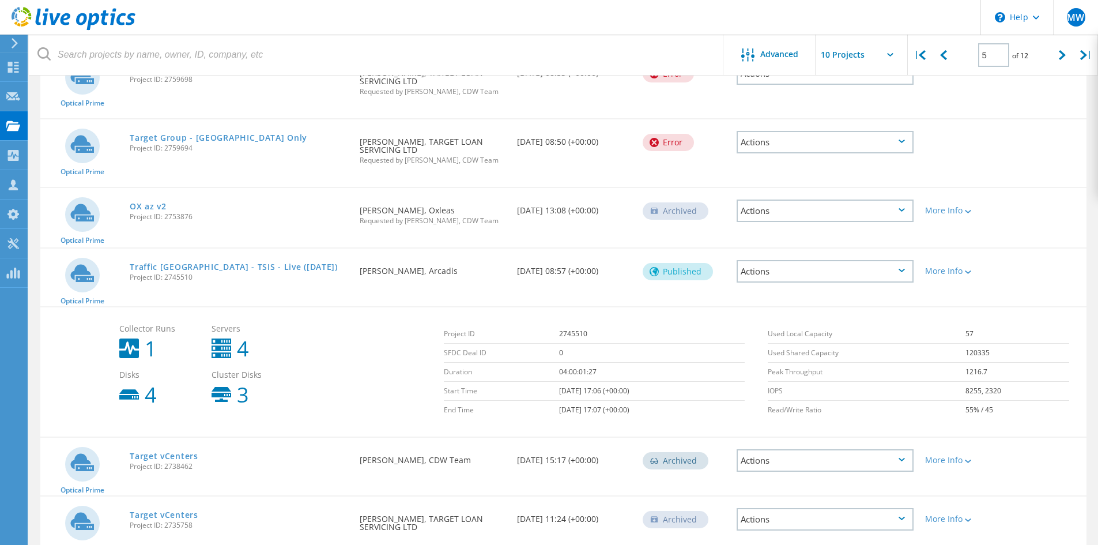
click at [905, 275] on div "Actions" at bounding box center [825, 271] width 177 height 22
click at [224, 267] on link "Traffic [GEOGRAPHIC_DATA] - TSIS - Live ([DATE])" at bounding box center [234, 267] width 208 height 8
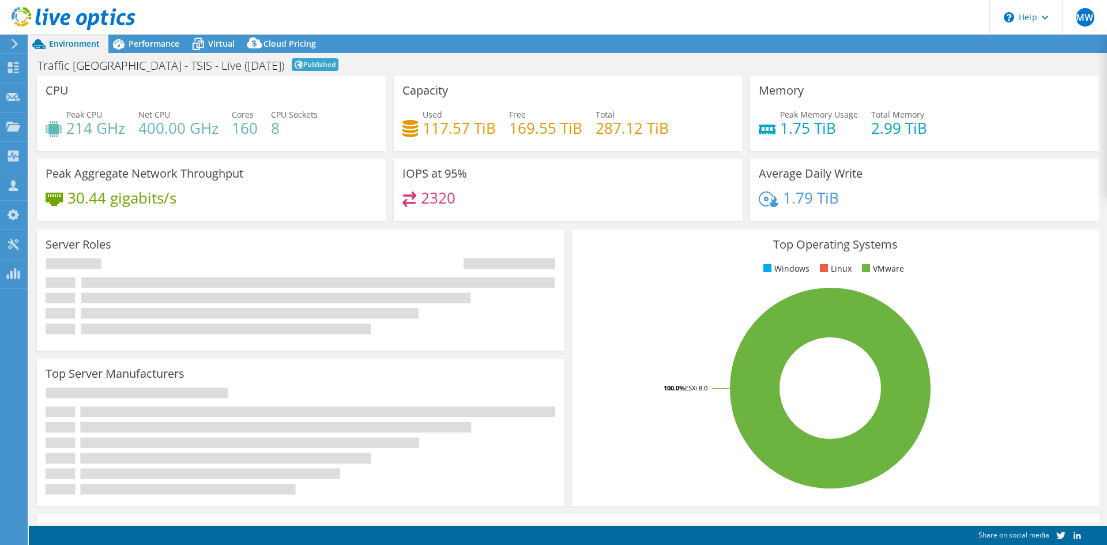
select select "USD"
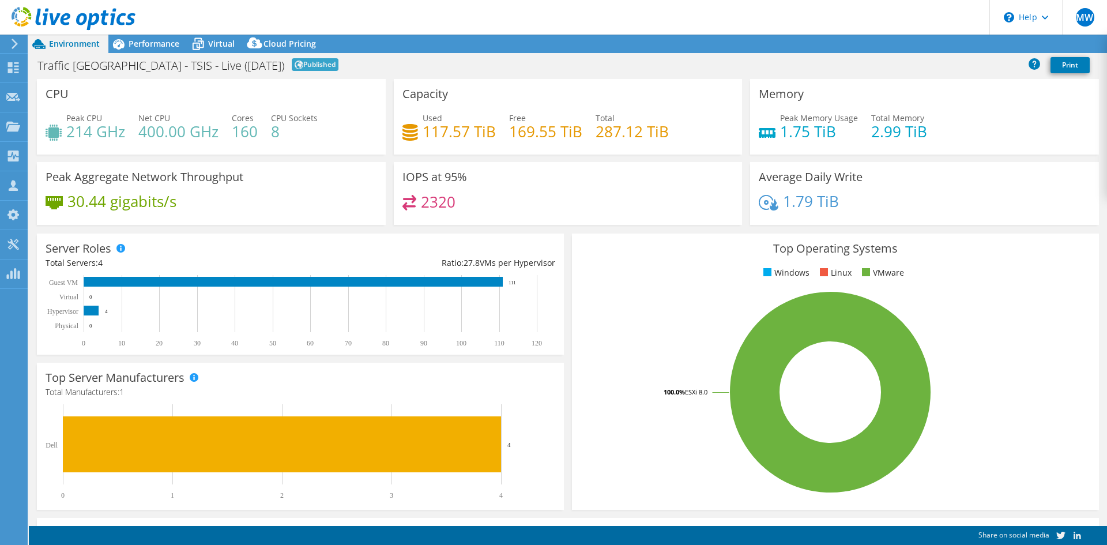
select select "EULondon"
select select "GBP"
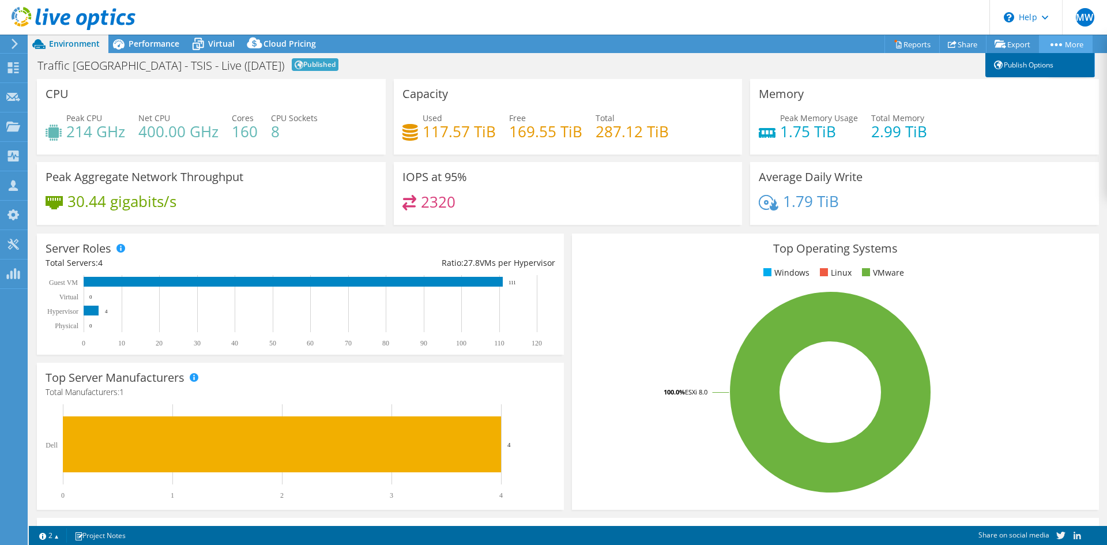
click at [1026, 71] on link "Publish Options" at bounding box center [1040, 65] width 110 height 24
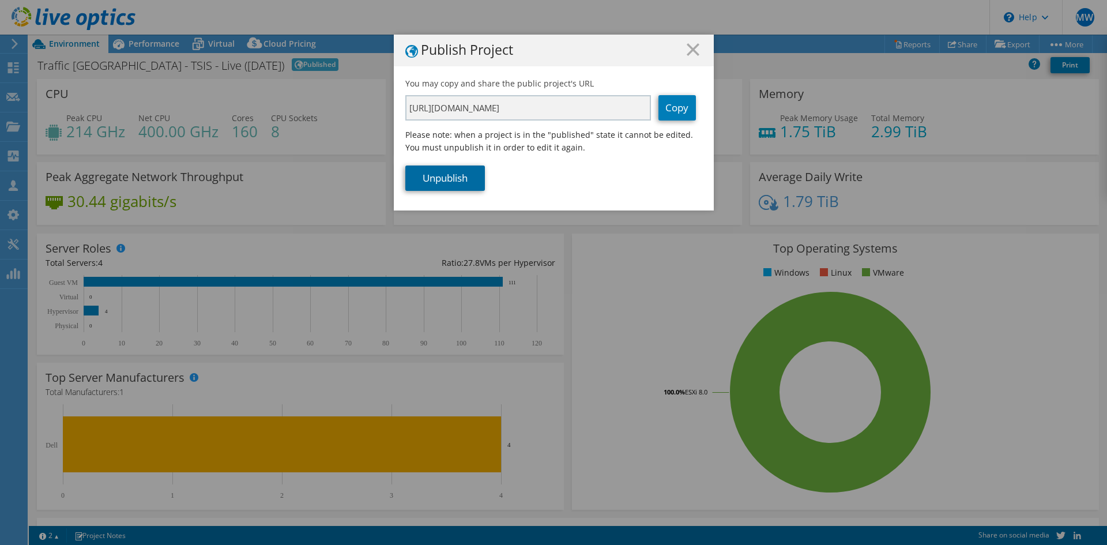
click at [467, 171] on link "Unpublish" at bounding box center [445, 177] width 80 height 25
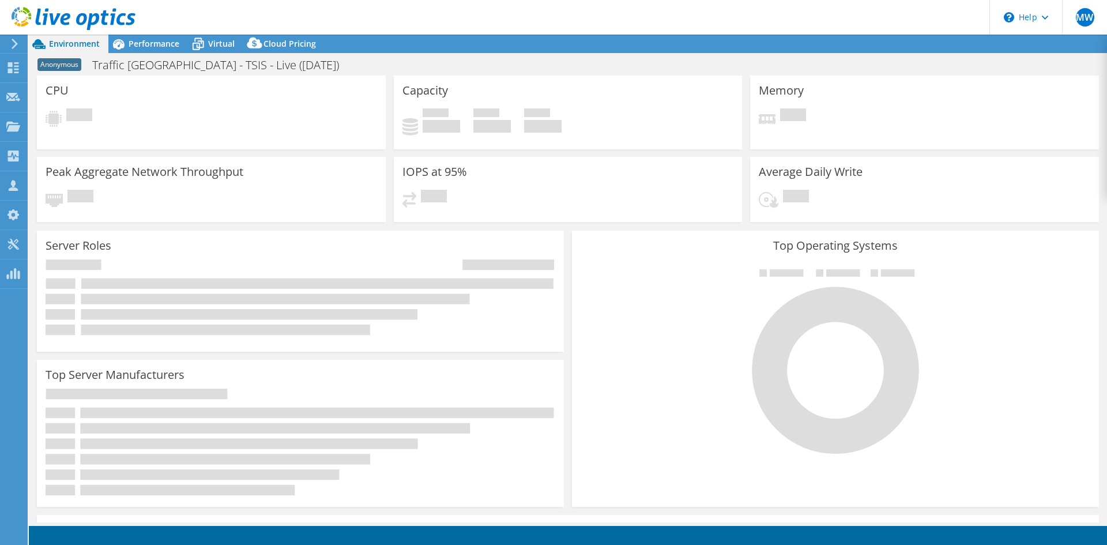
select select "EULondon"
select select "GBP"
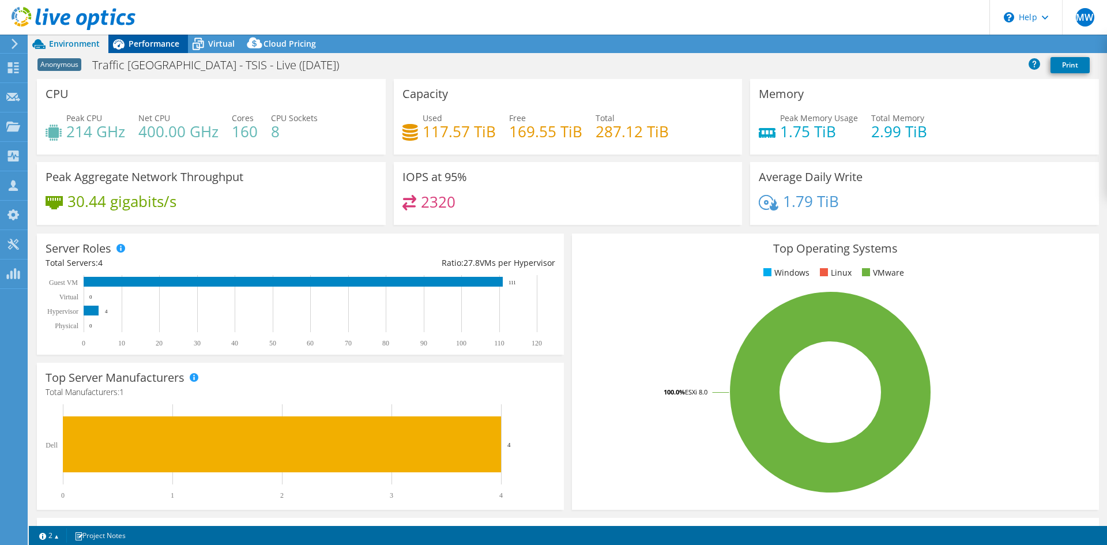
click at [144, 48] on span "Performance" at bounding box center [154, 43] width 51 height 11
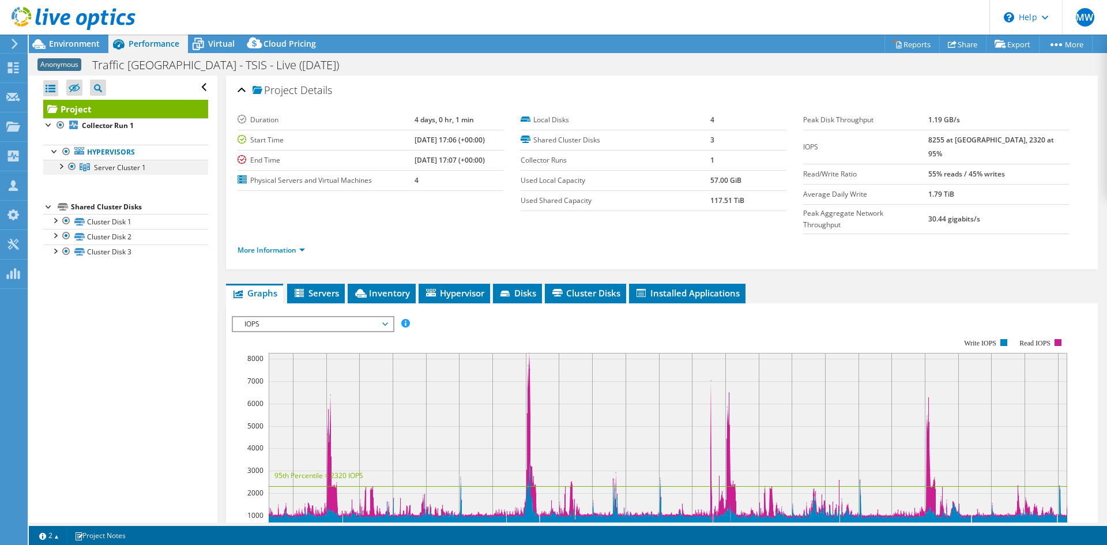
click at [58, 167] on div at bounding box center [61, 166] width 12 height 12
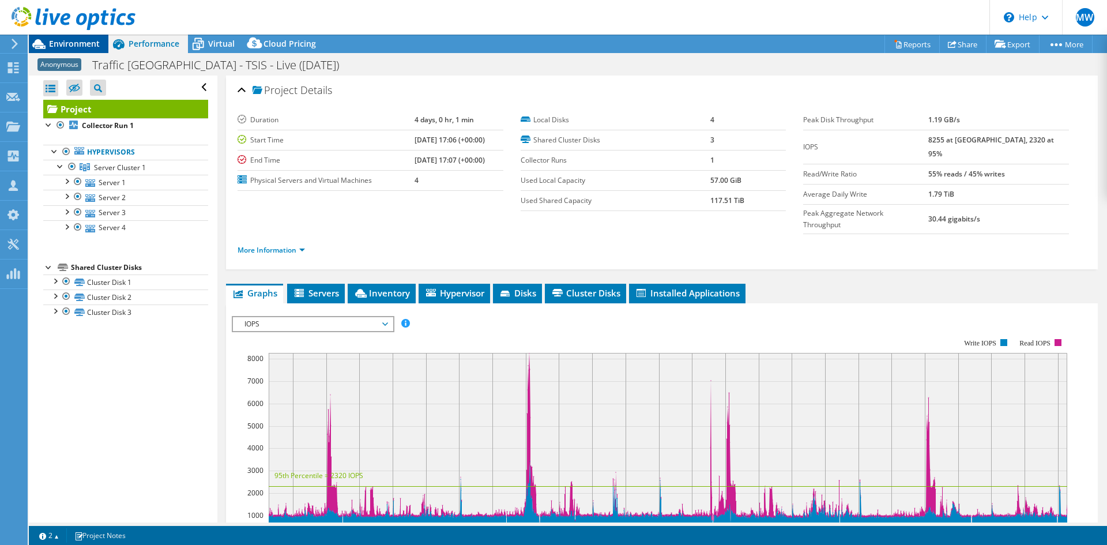
click at [85, 42] on span "Environment" at bounding box center [74, 43] width 51 height 11
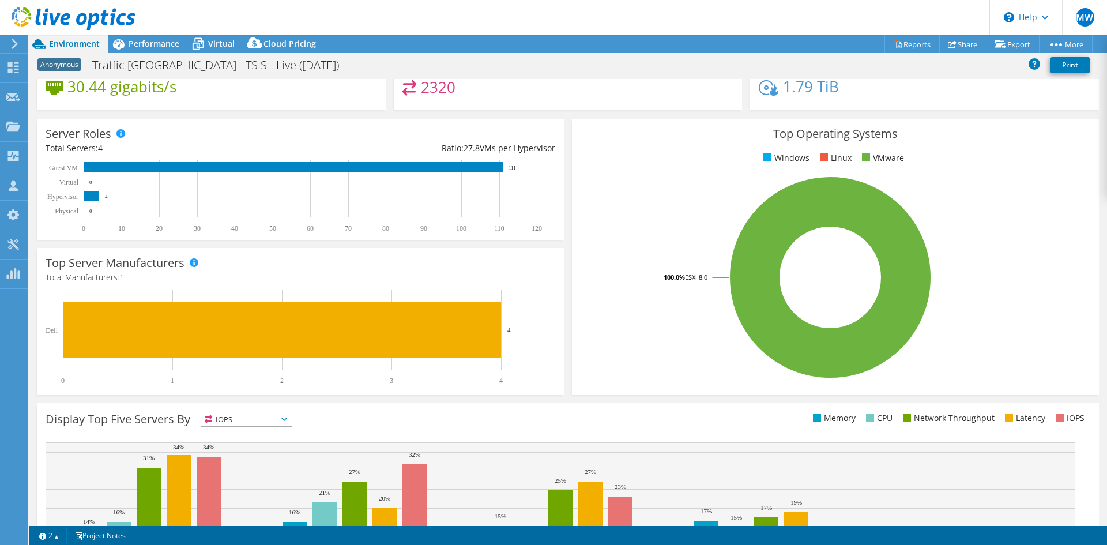
scroll to position [110, 0]
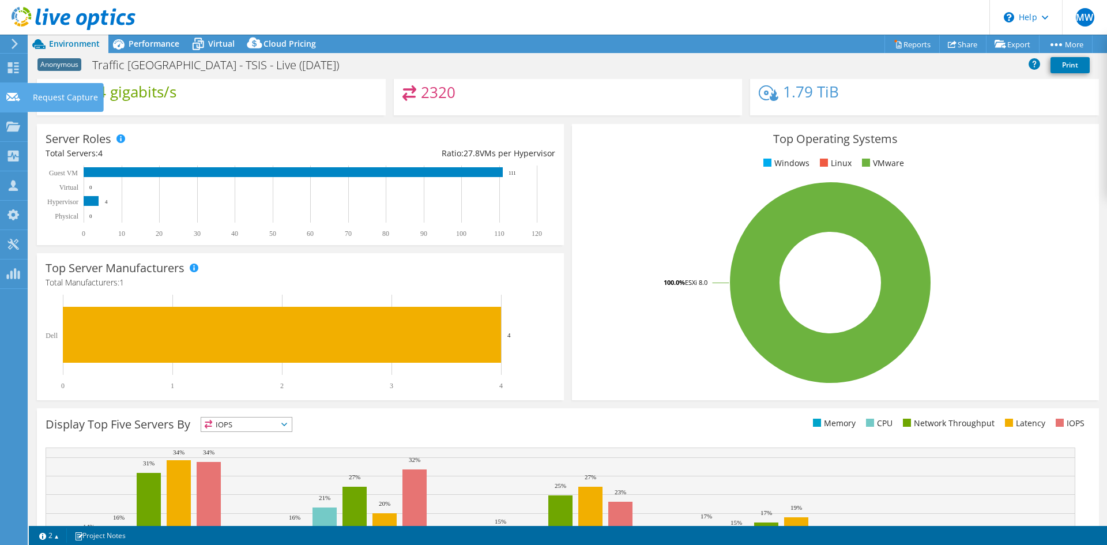
click at [18, 101] on icon at bounding box center [13, 97] width 14 height 11
click at [17, 65] on use at bounding box center [13, 67] width 11 height 11
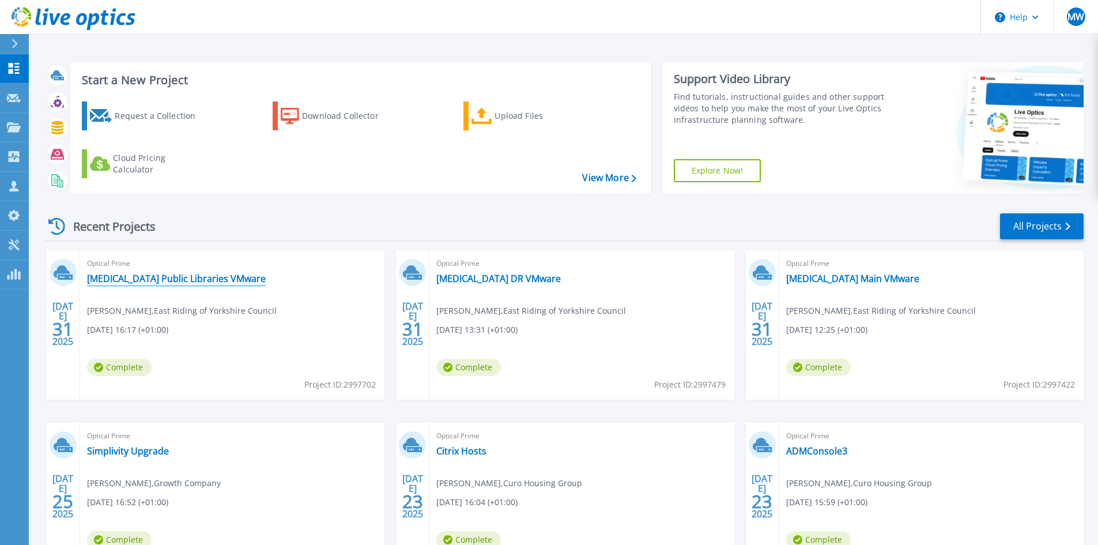
click at [199, 280] on link "[MEDICAL_DATA] Public Libraries VMware" at bounding box center [176, 279] width 179 height 12
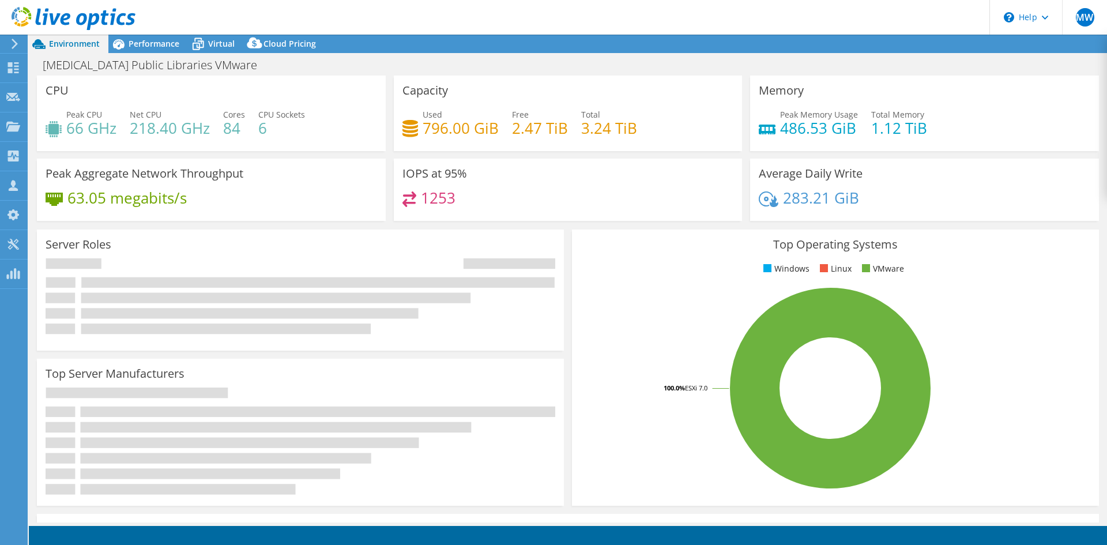
select select "USD"
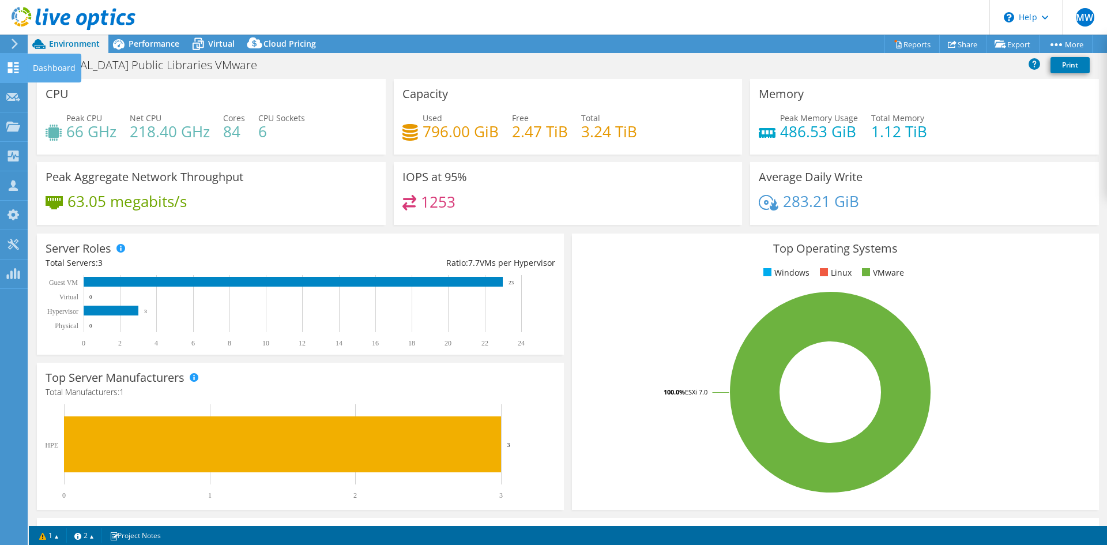
click at [39, 70] on div "Dashboard" at bounding box center [54, 68] width 54 height 29
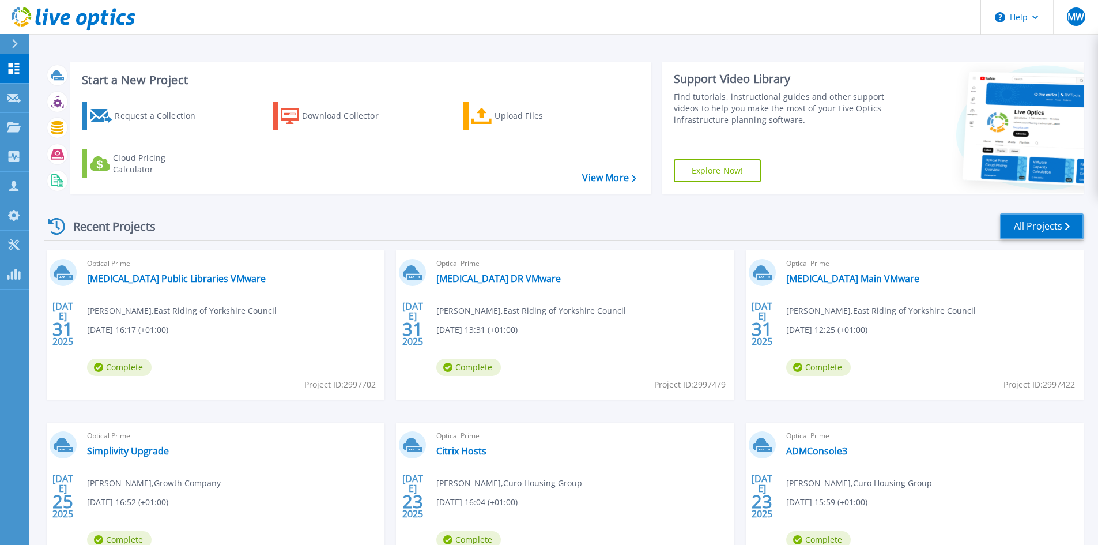
click at [1036, 226] on link "All Projects" at bounding box center [1042, 226] width 84 height 26
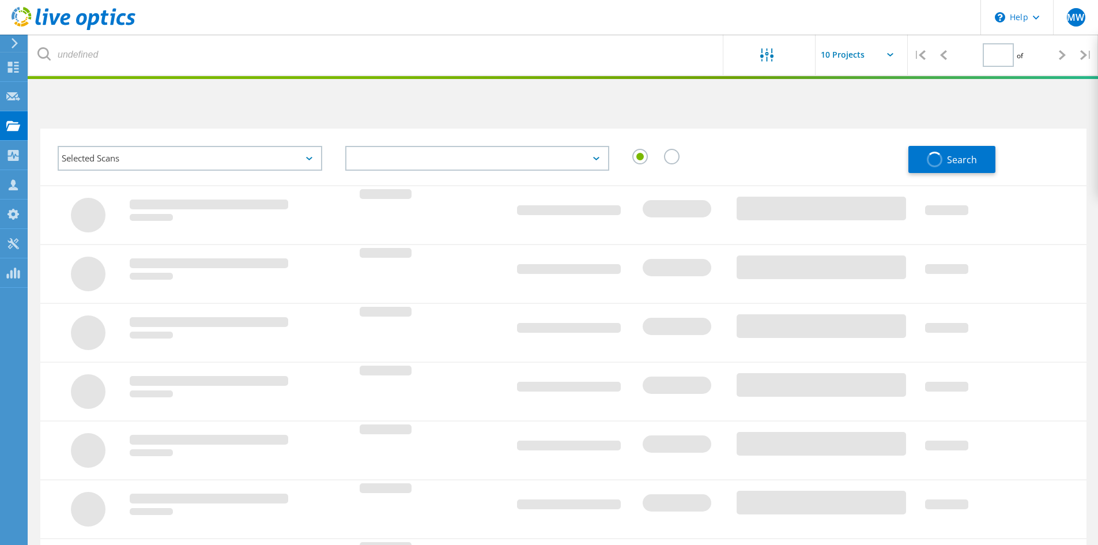
type input "5"
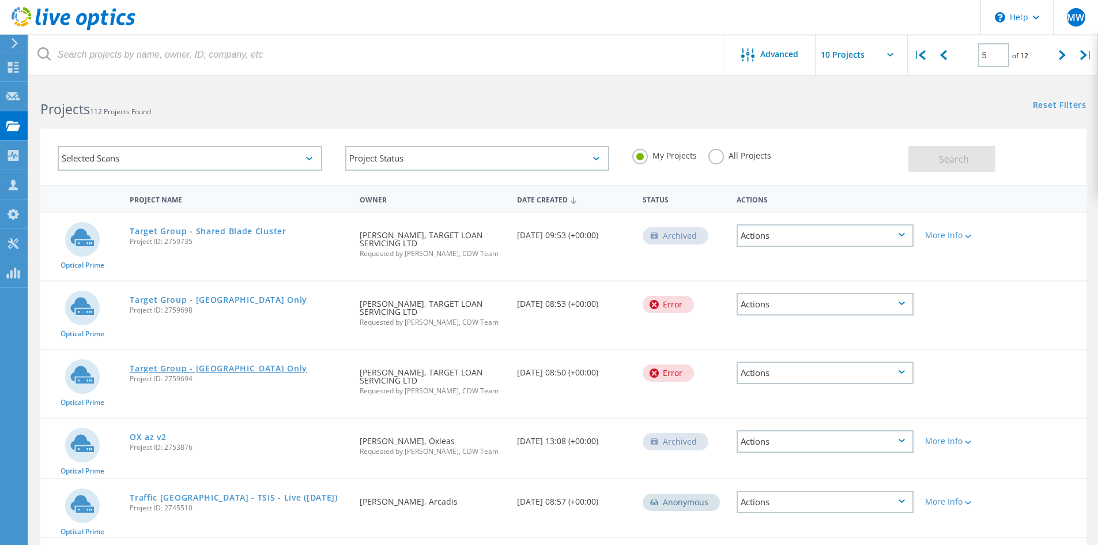
click at [212, 364] on link "Target Group - [GEOGRAPHIC_DATA] Only" at bounding box center [219, 368] width 178 height 8
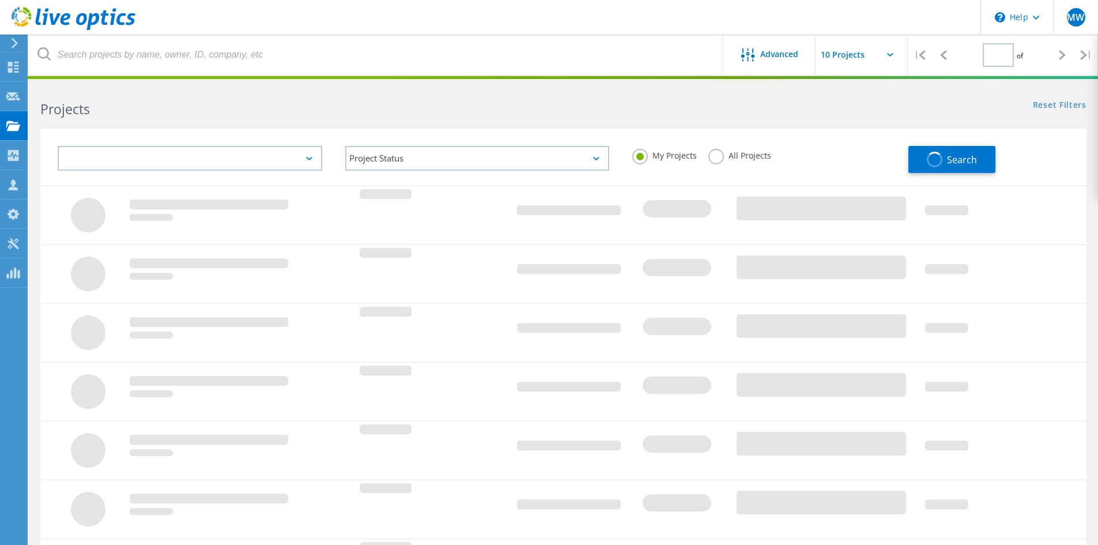
type input "5"
